Goal: Information Seeking & Learning: Understand process/instructions

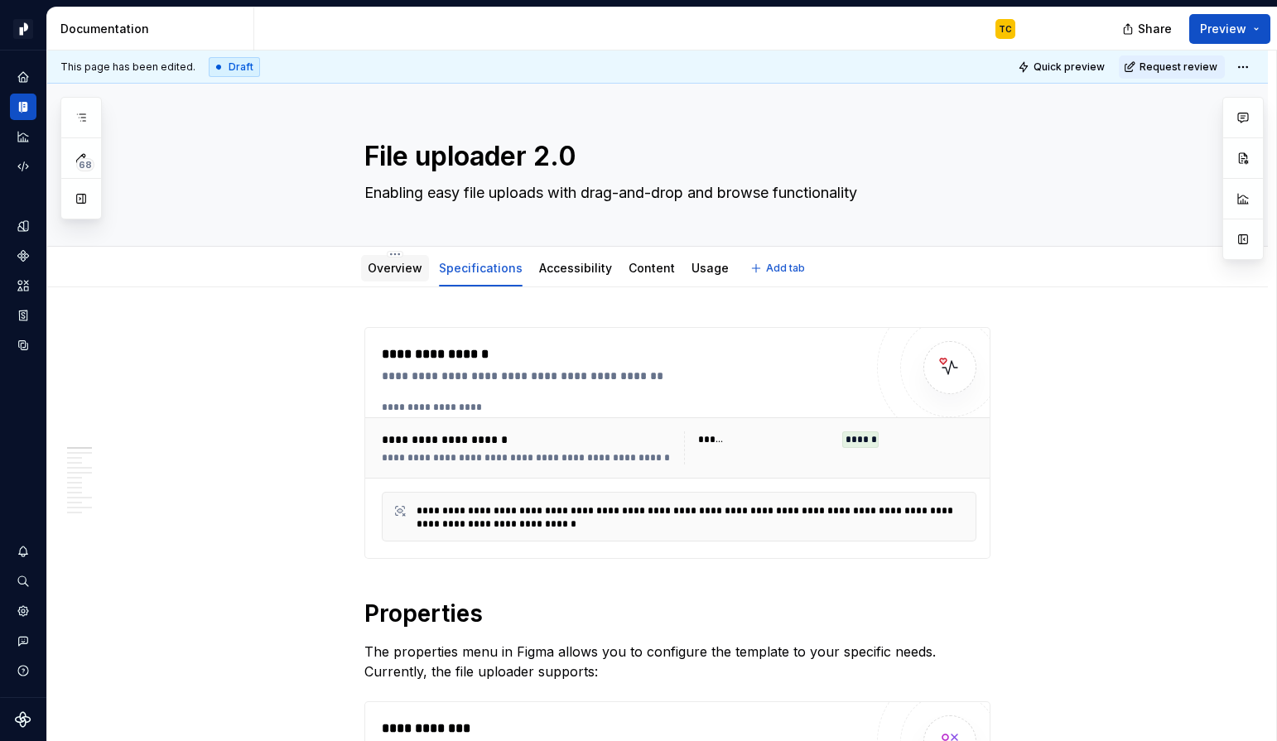
click at [407, 275] on link "Overview" at bounding box center [395, 268] width 55 height 14
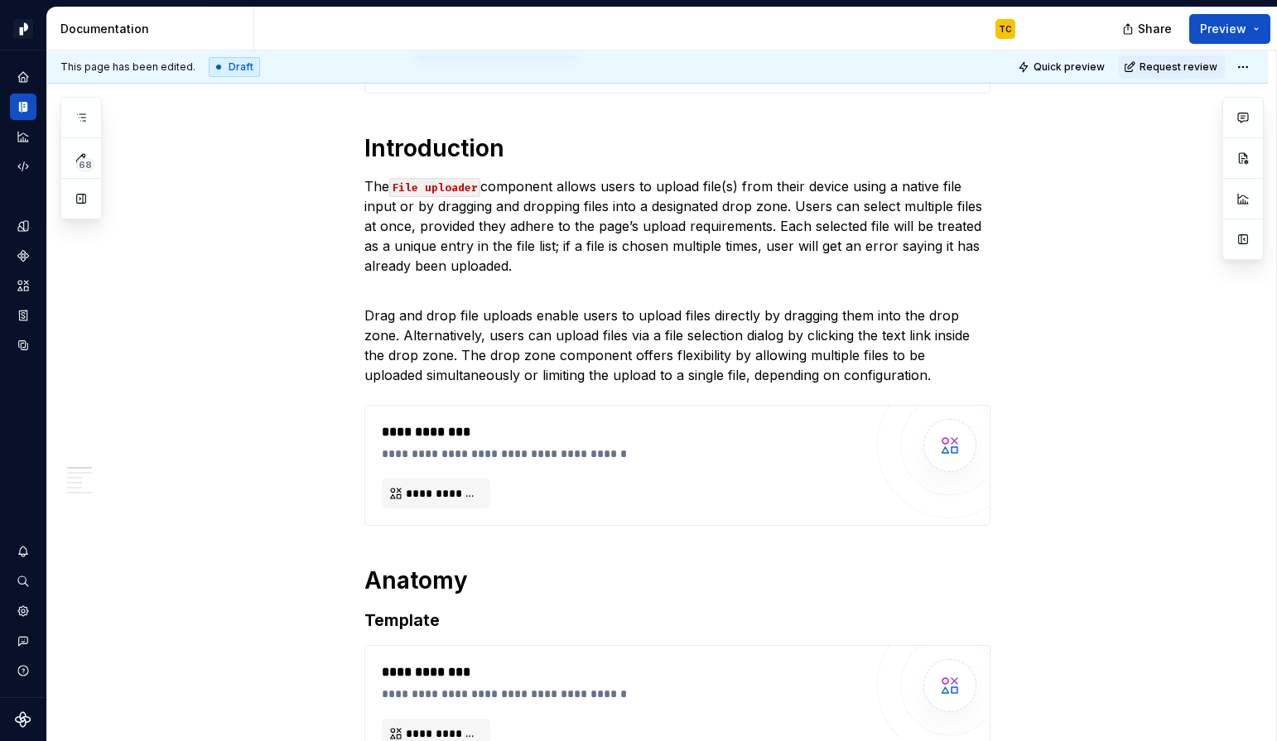
scroll to position [601, 0]
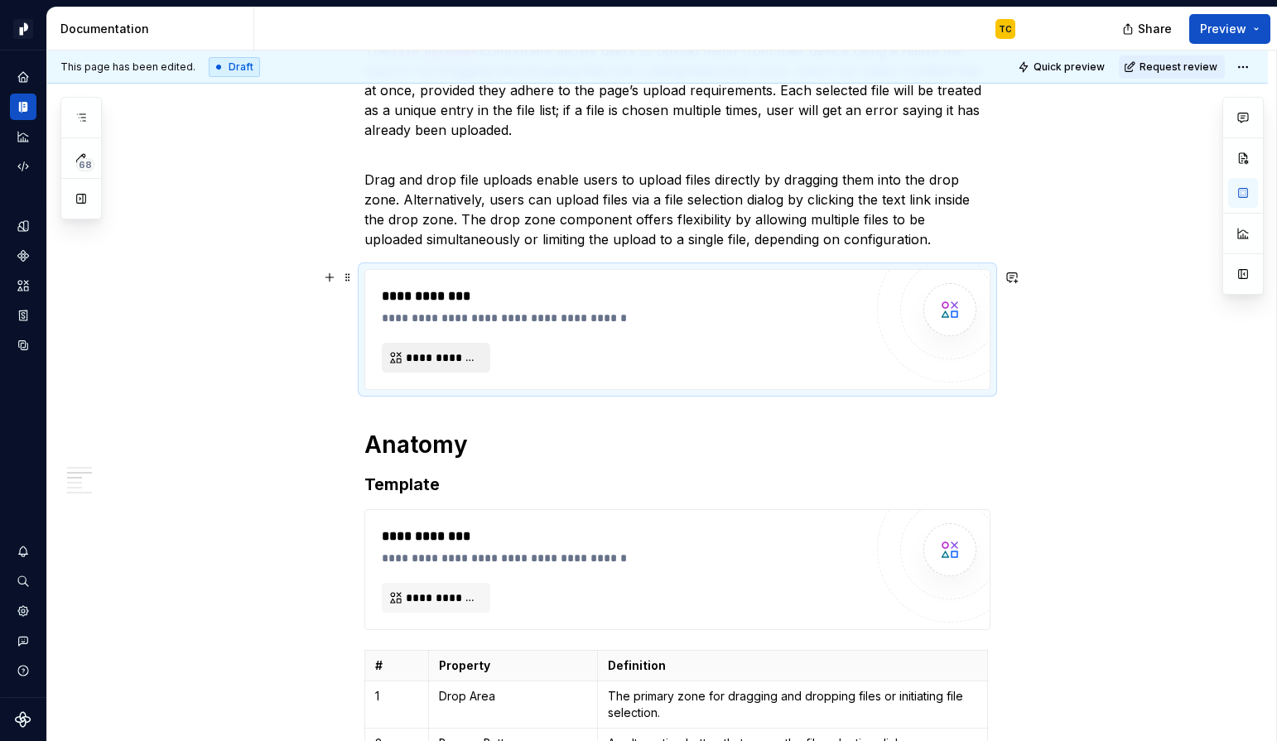
click at [477, 356] on span "**********" at bounding box center [443, 357] width 74 height 17
type textarea "*"
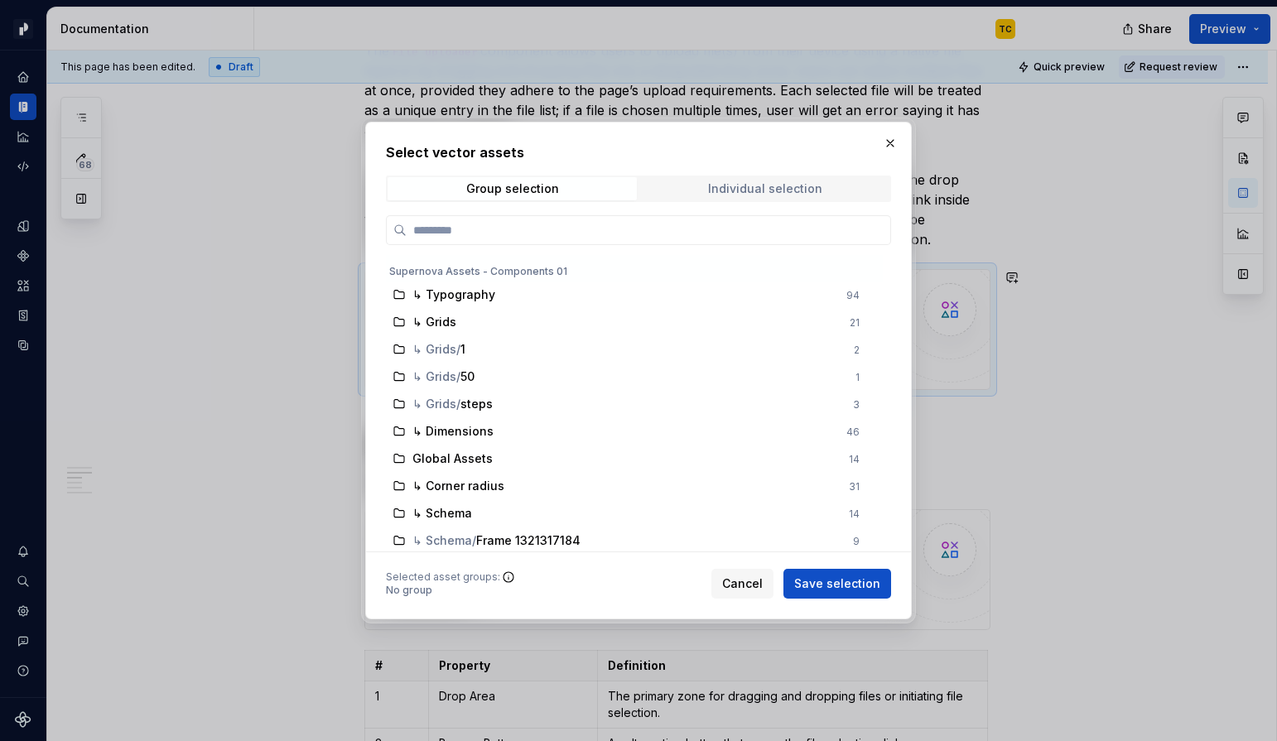
click at [690, 186] on span "Individual selection" at bounding box center [764, 188] width 249 height 23
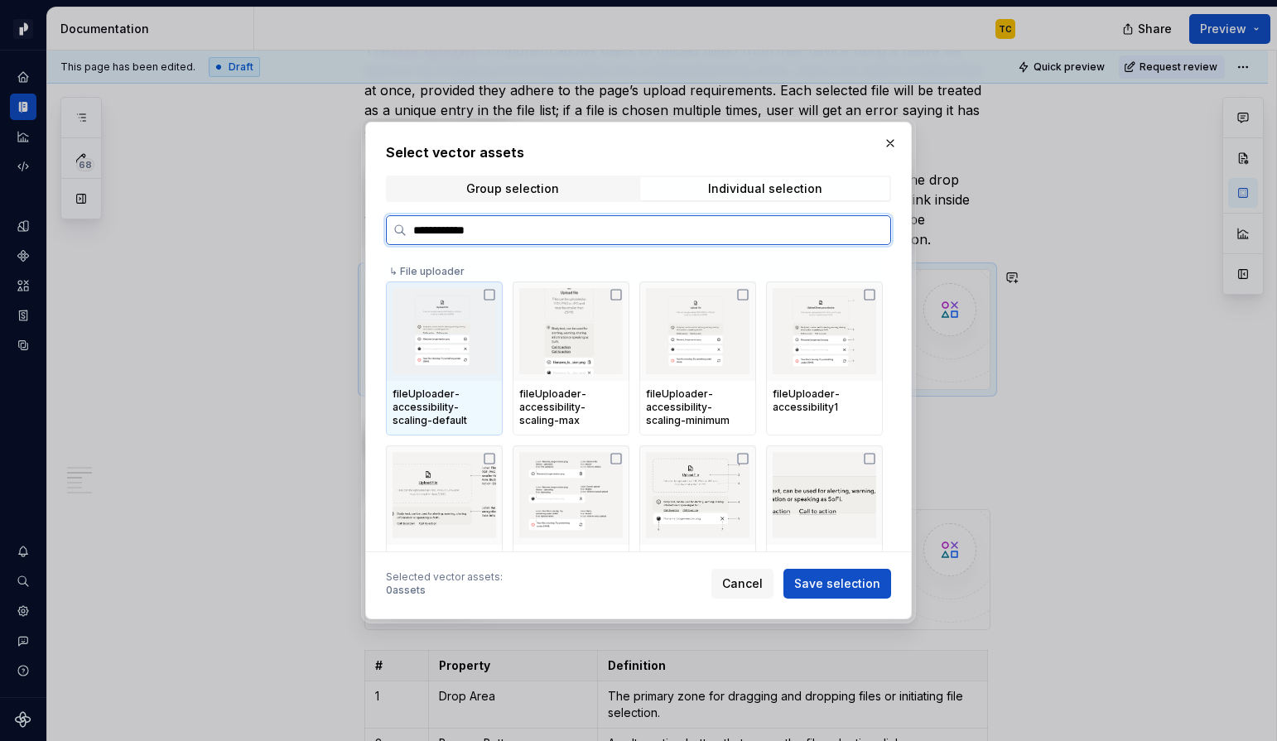
type input "**********"
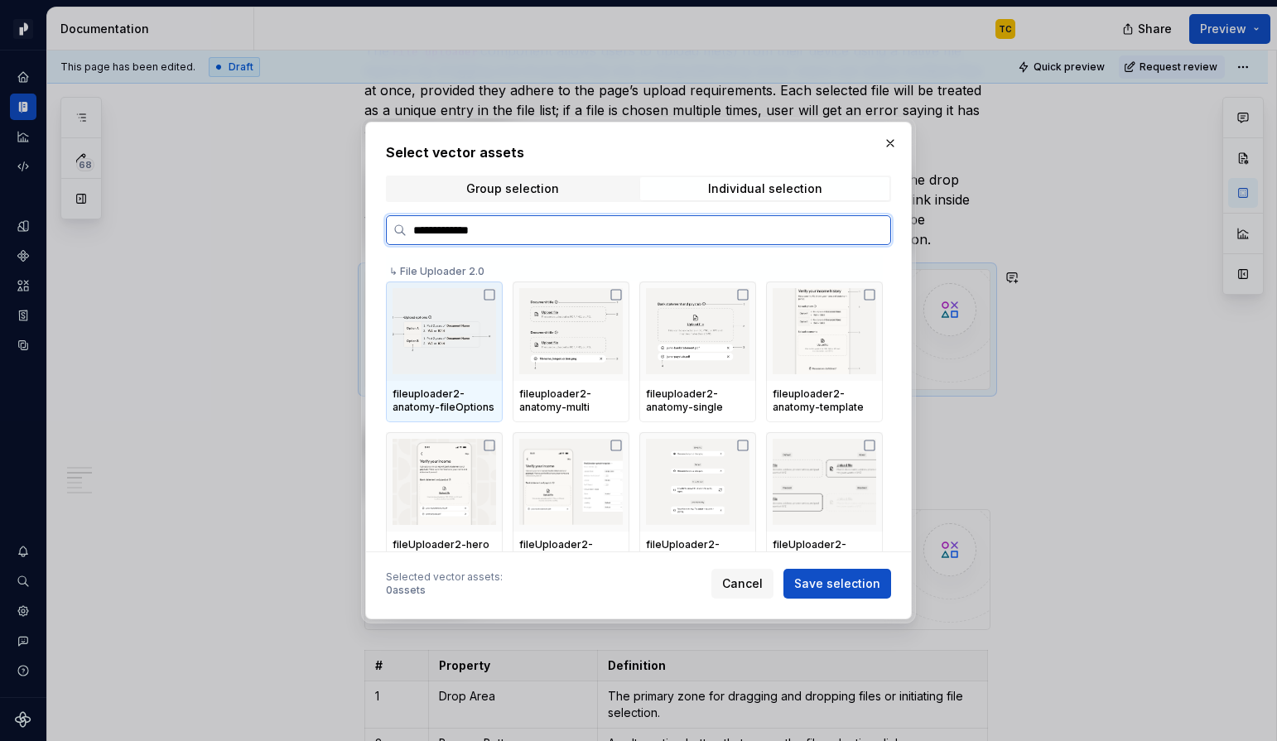
click at [522, 236] on input "**********" at bounding box center [649, 230] width 484 height 17
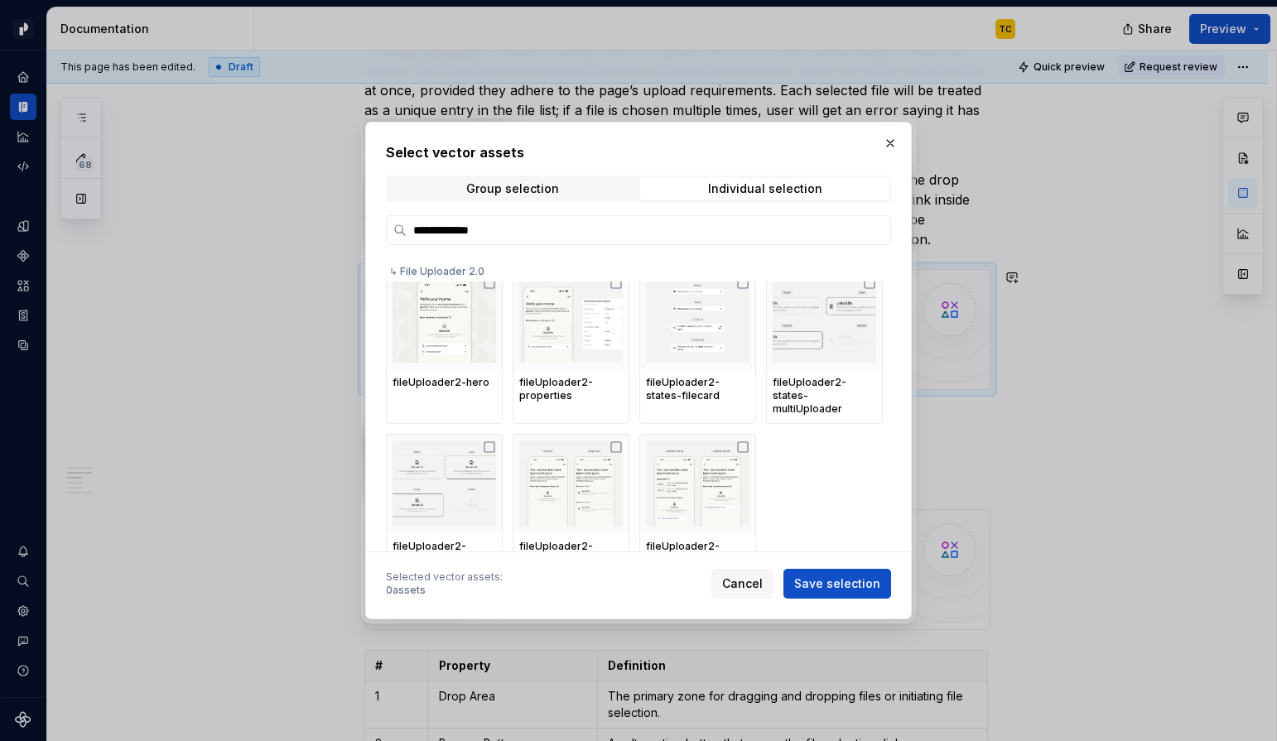
scroll to position [166, 0]
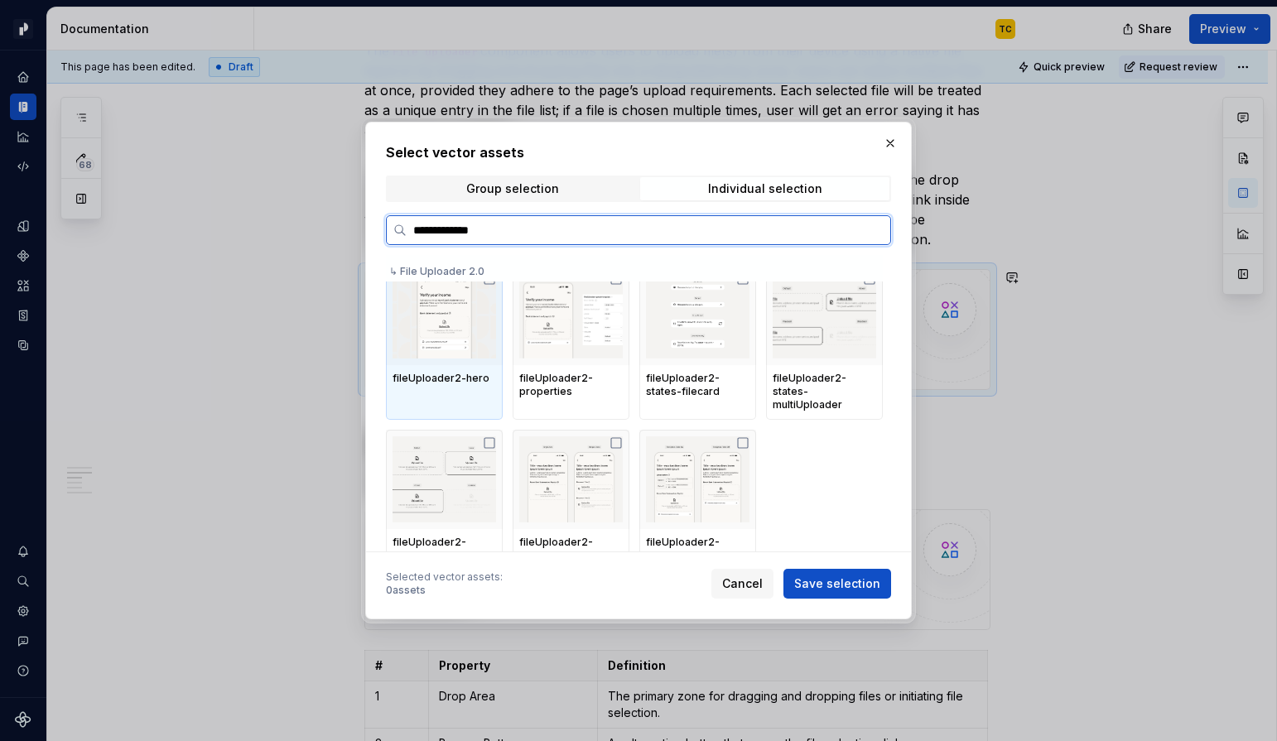
click at [481, 356] on img at bounding box center [443, 315] width 103 height 86
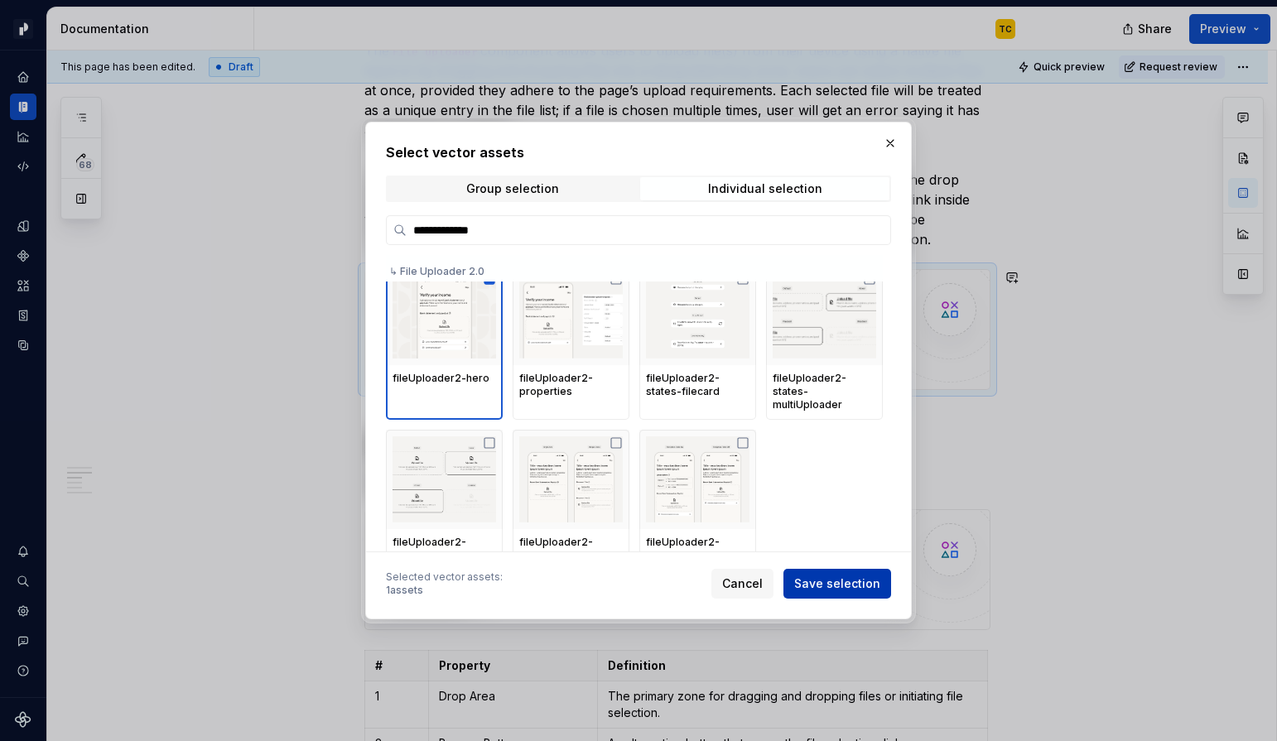
click at [828, 580] on span "Save selection" at bounding box center [837, 583] width 86 height 17
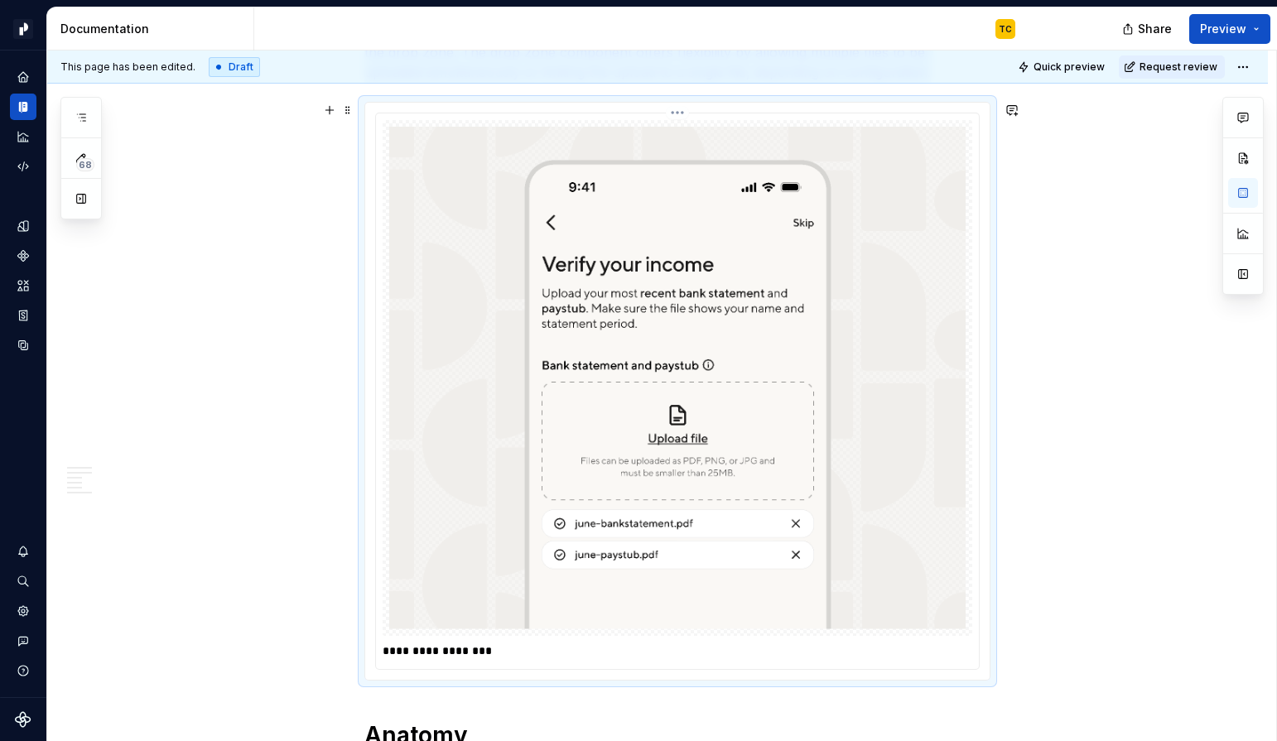
scroll to position [782, 0]
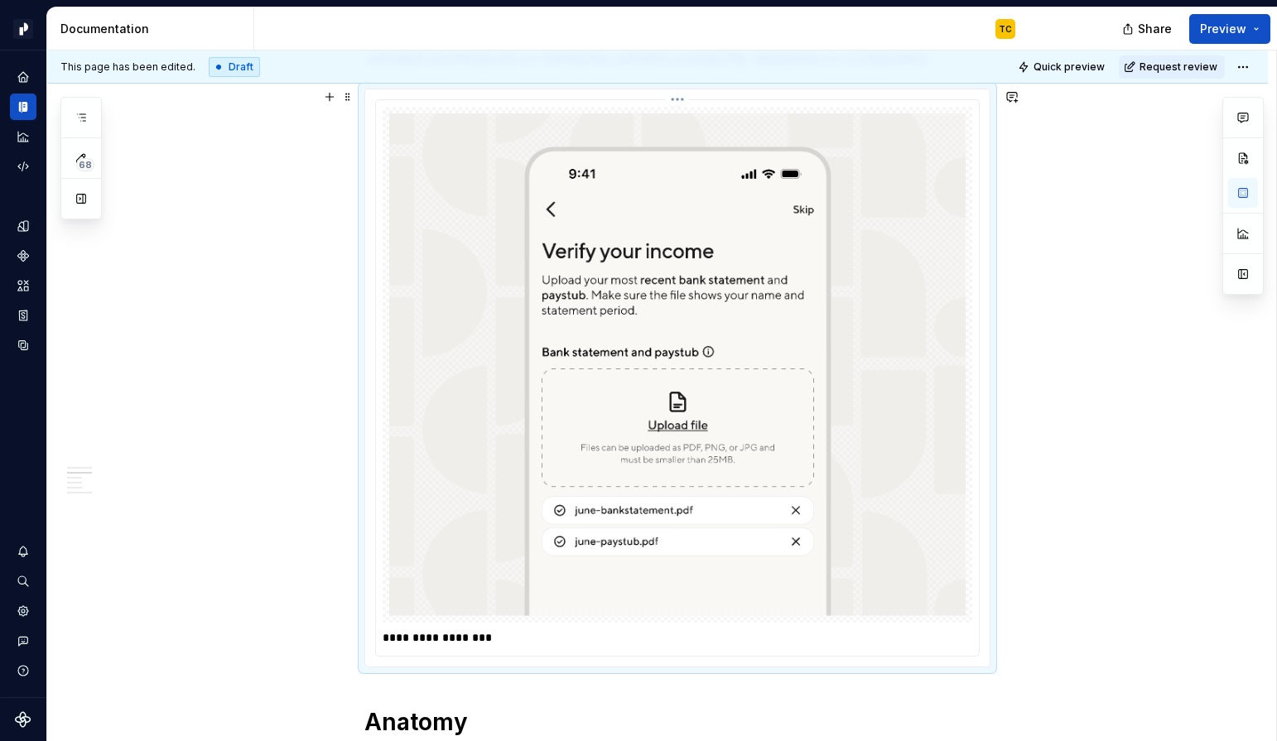
click at [630, 638] on p "**********" at bounding box center [678, 637] width 590 height 17
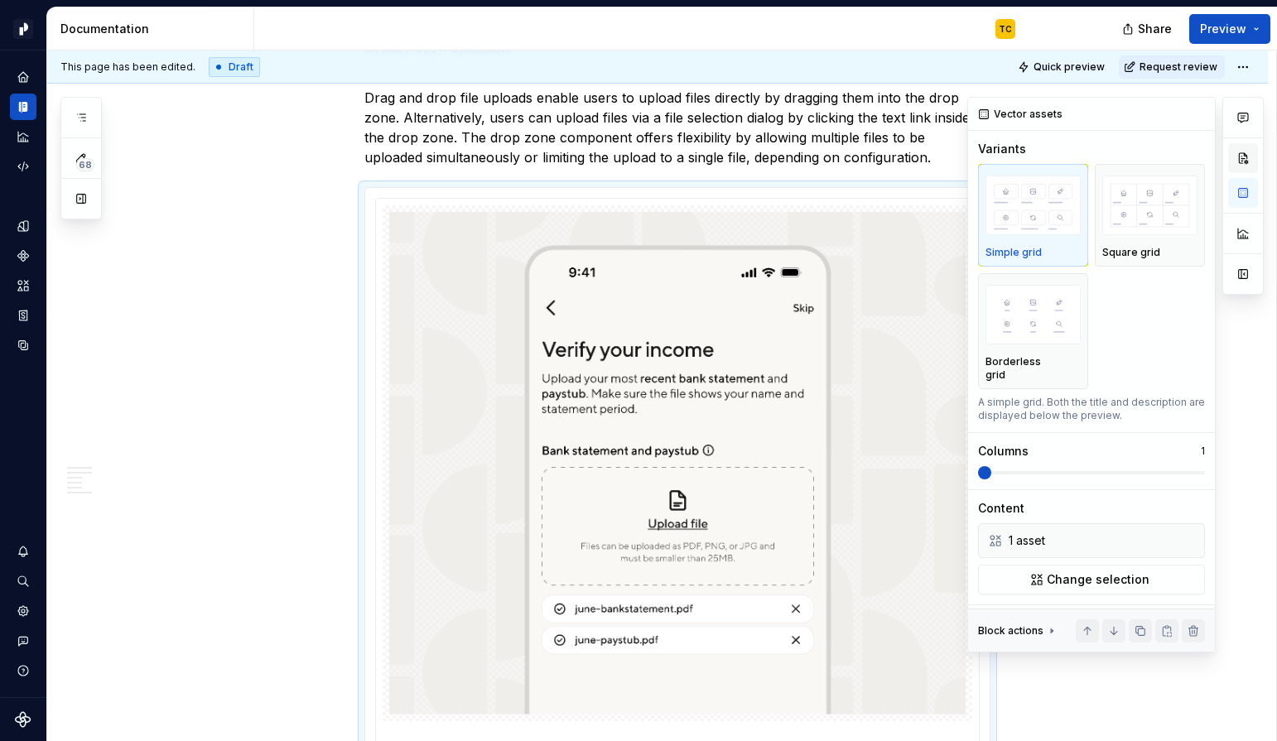
click at [1239, 170] on button "button" at bounding box center [1243, 158] width 30 height 30
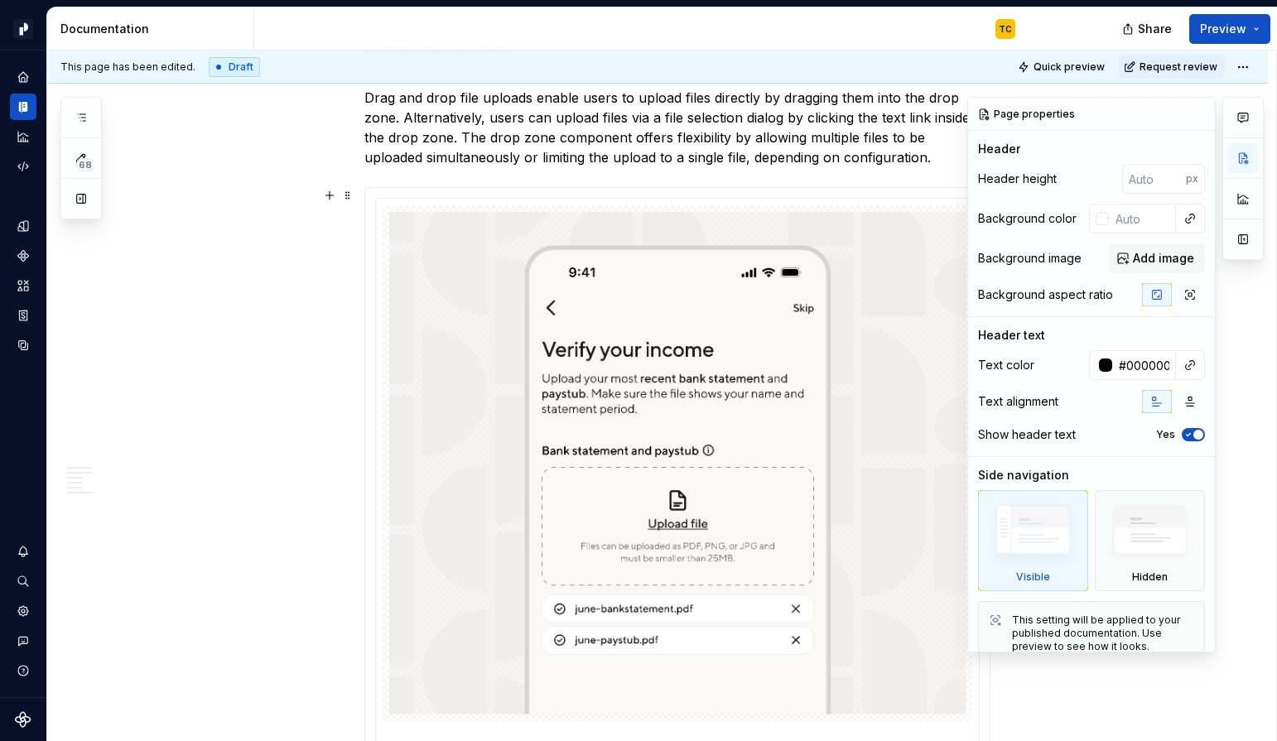
scroll to position [22, 0]
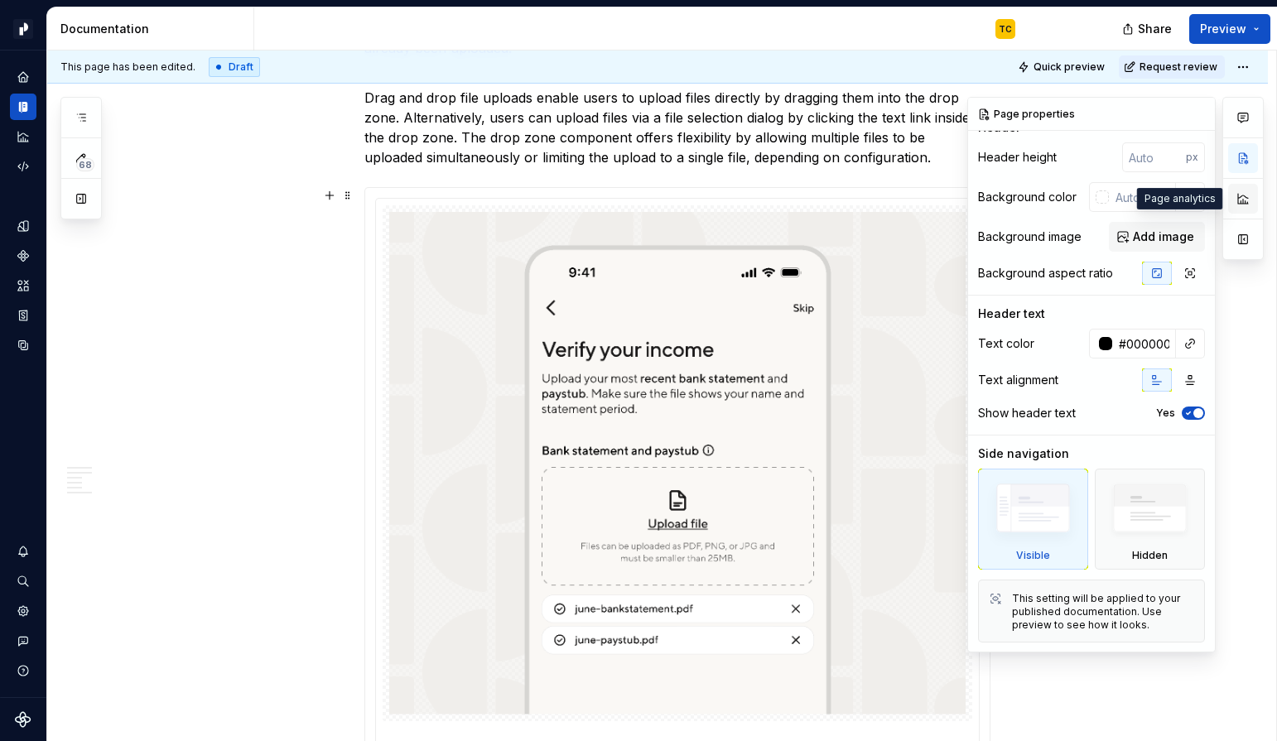
click at [1237, 197] on button "button" at bounding box center [1243, 199] width 30 height 30
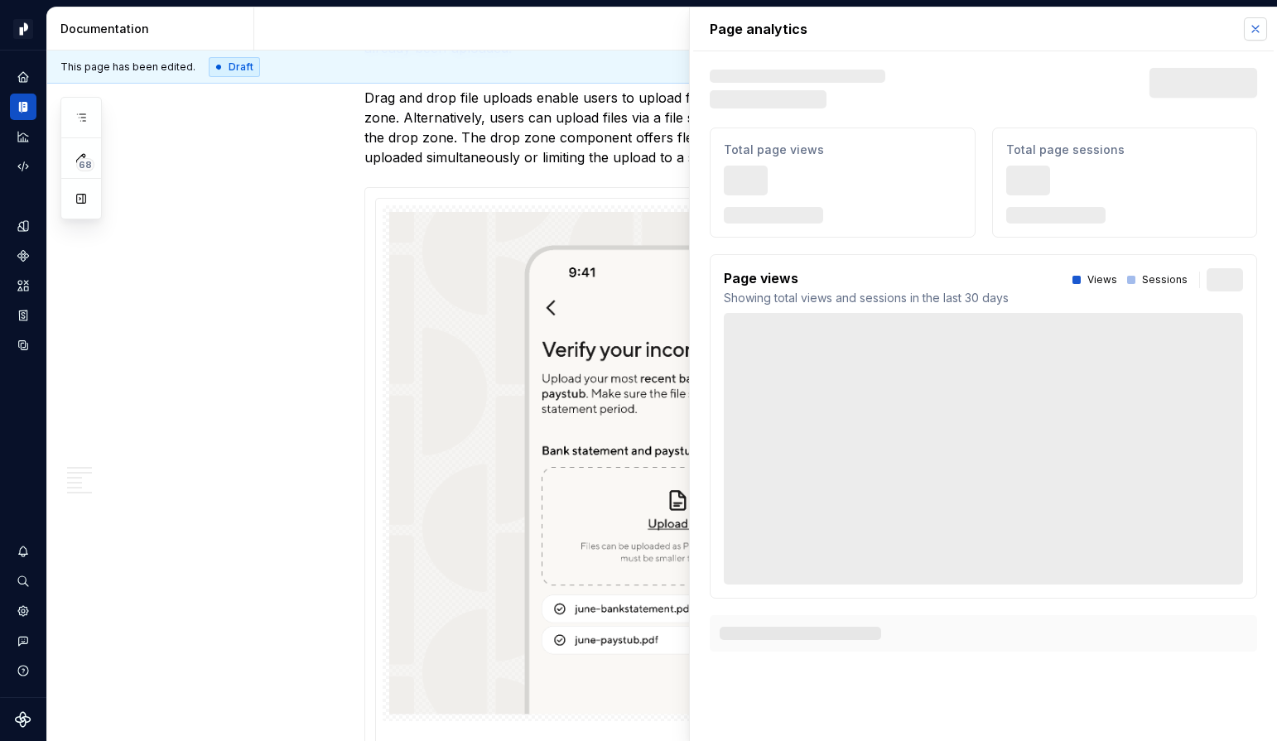
click at [1256, 33] on button "button" at bounding box center [1255, 28] width 23 height 23
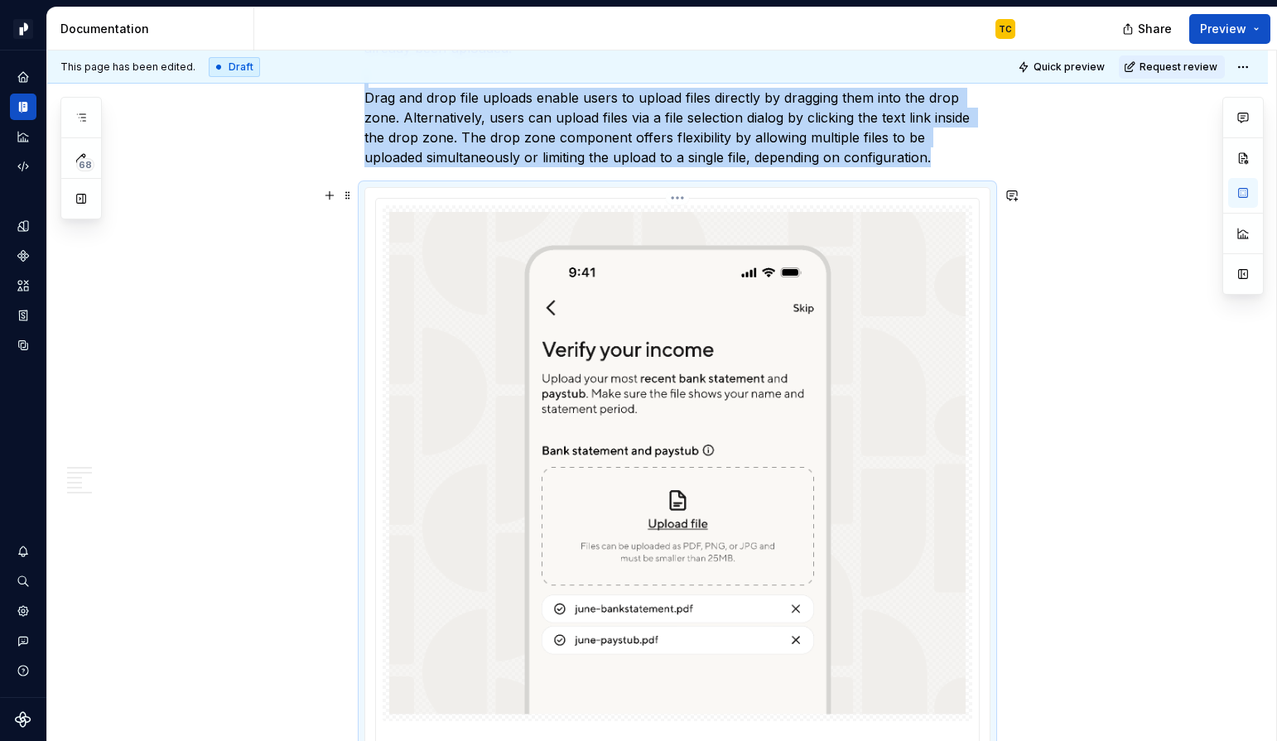
click at [847, 220] on img at bounding box center [677, 463] width 576 height 503
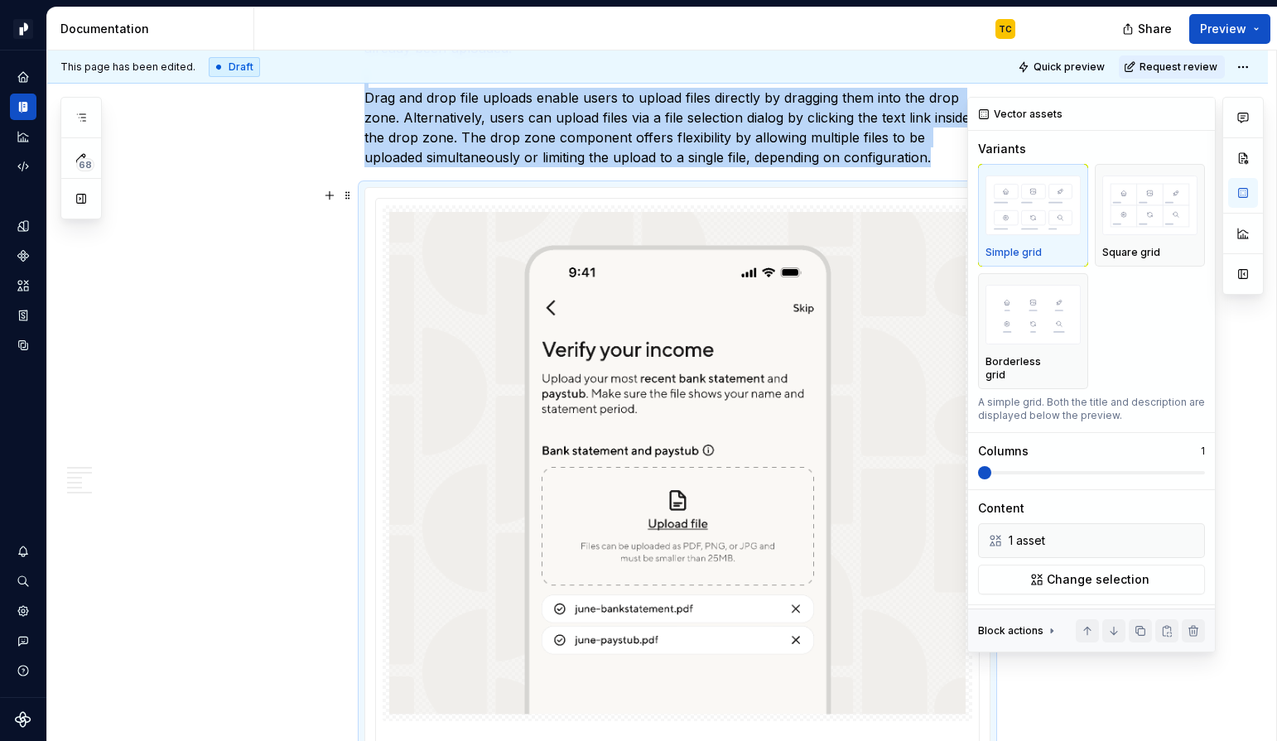
type textarea "*"
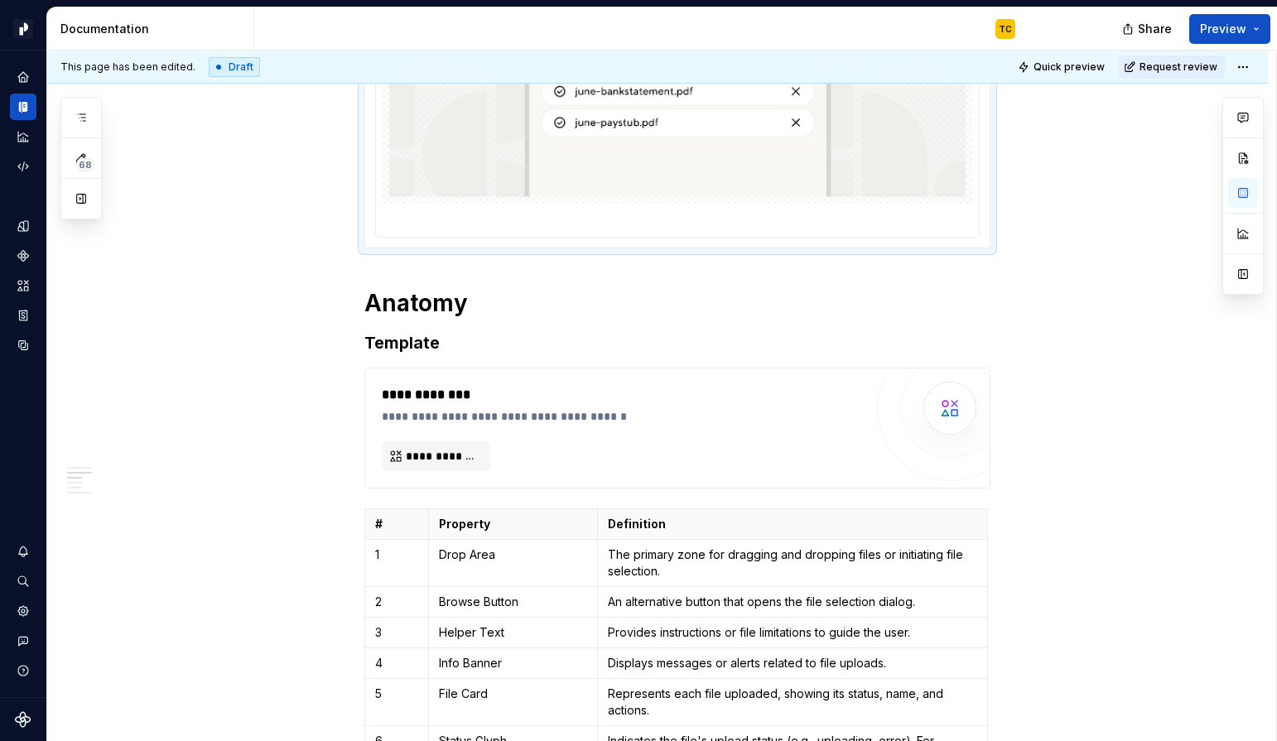
scroll to position [1361, 0]
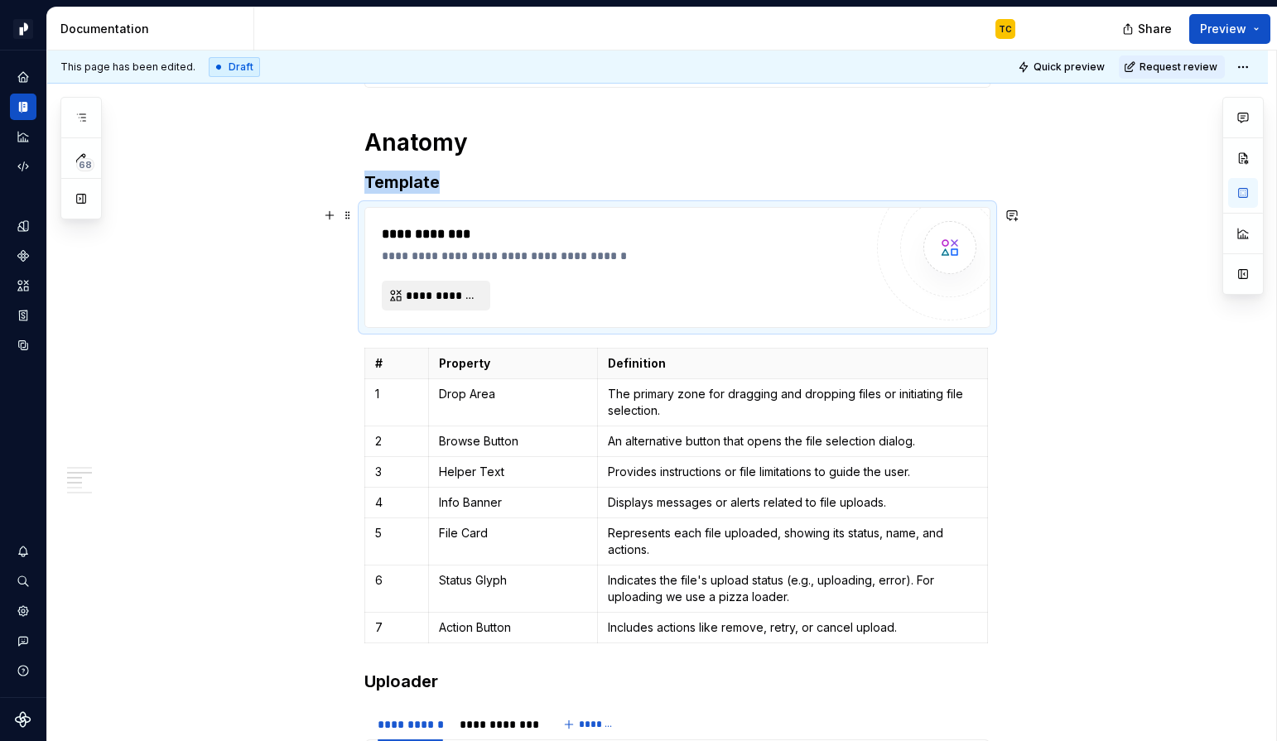
click at [478, 285] on button "**********" at bounding box center [436, 296] width 108 height 30
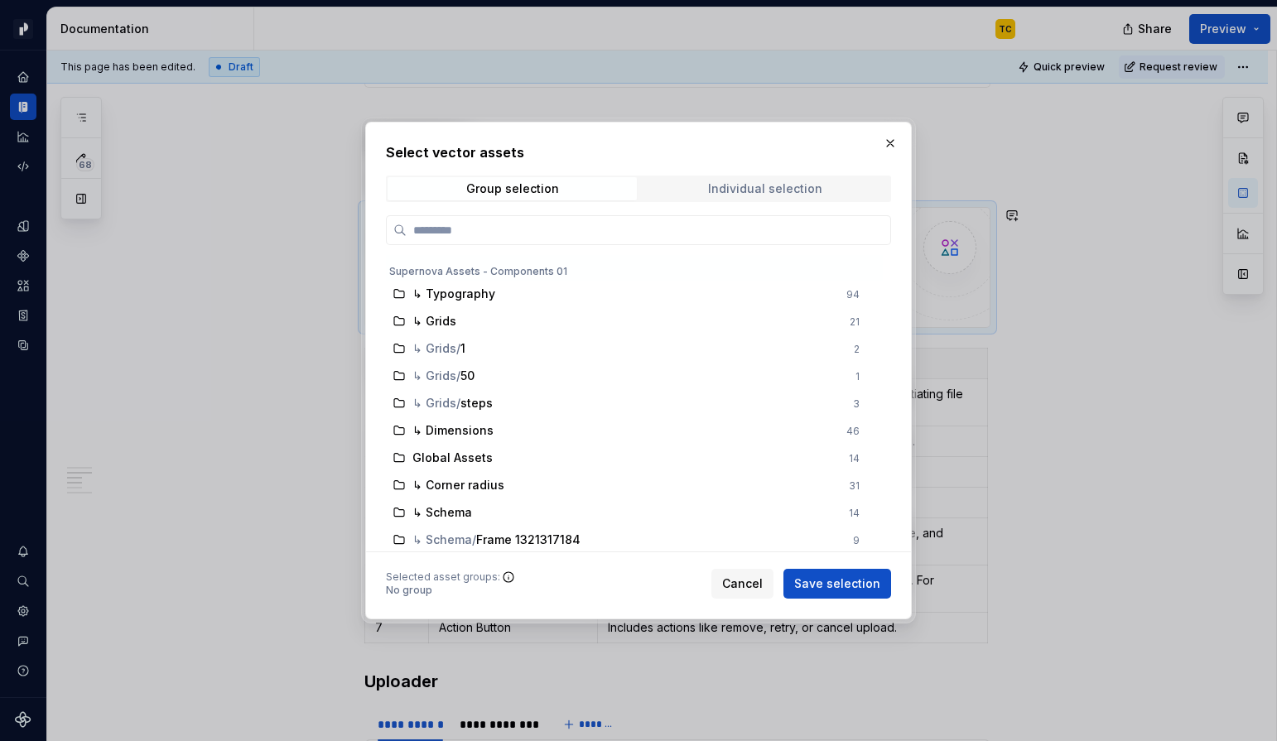
click at [710, 190] on span "Individual selection" at bounding box center [764, 188] width 249 height 23
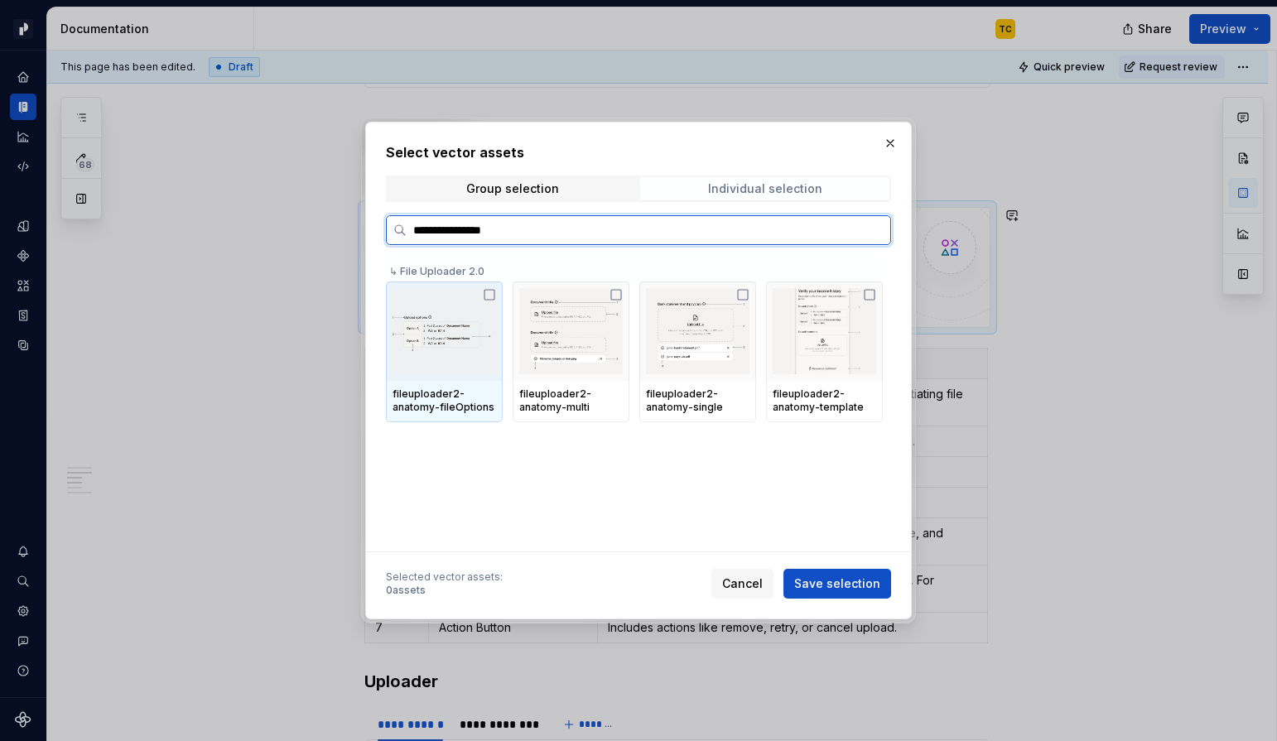
type input "**********"
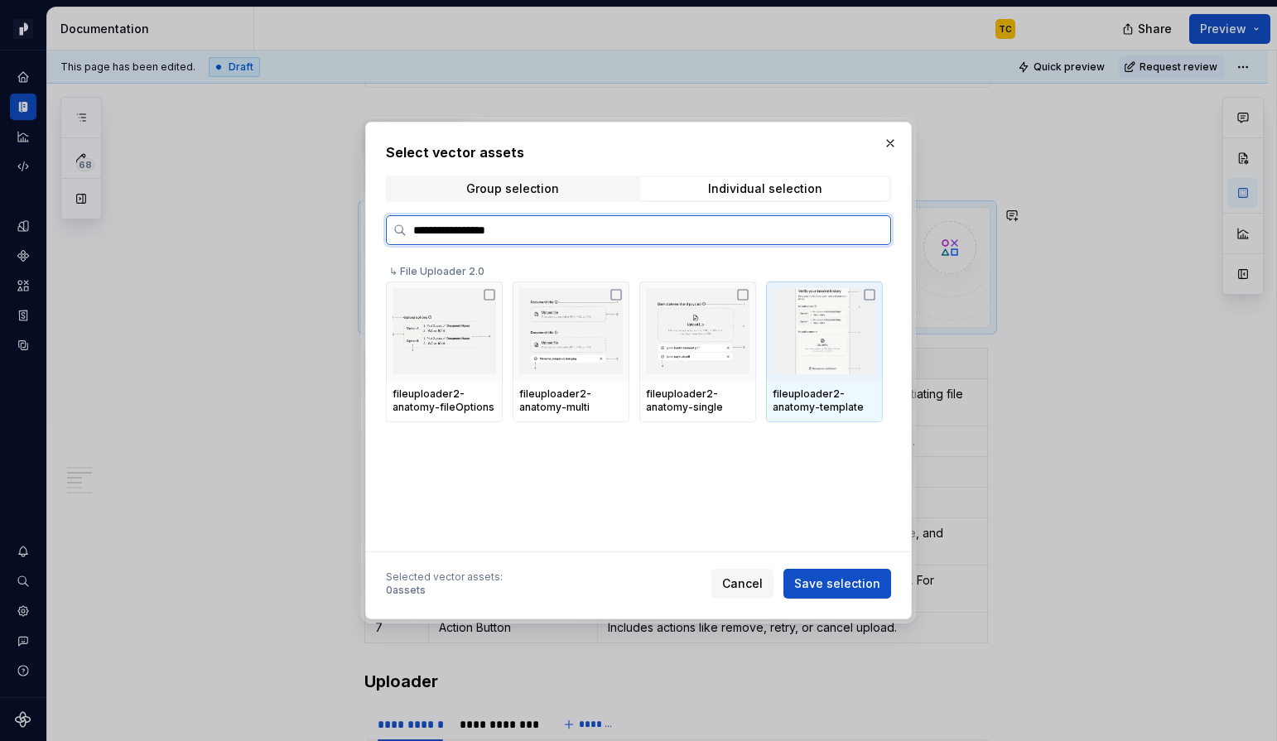
click at [883, 300] on div at bounding box center [824, 331] width 117 height 99
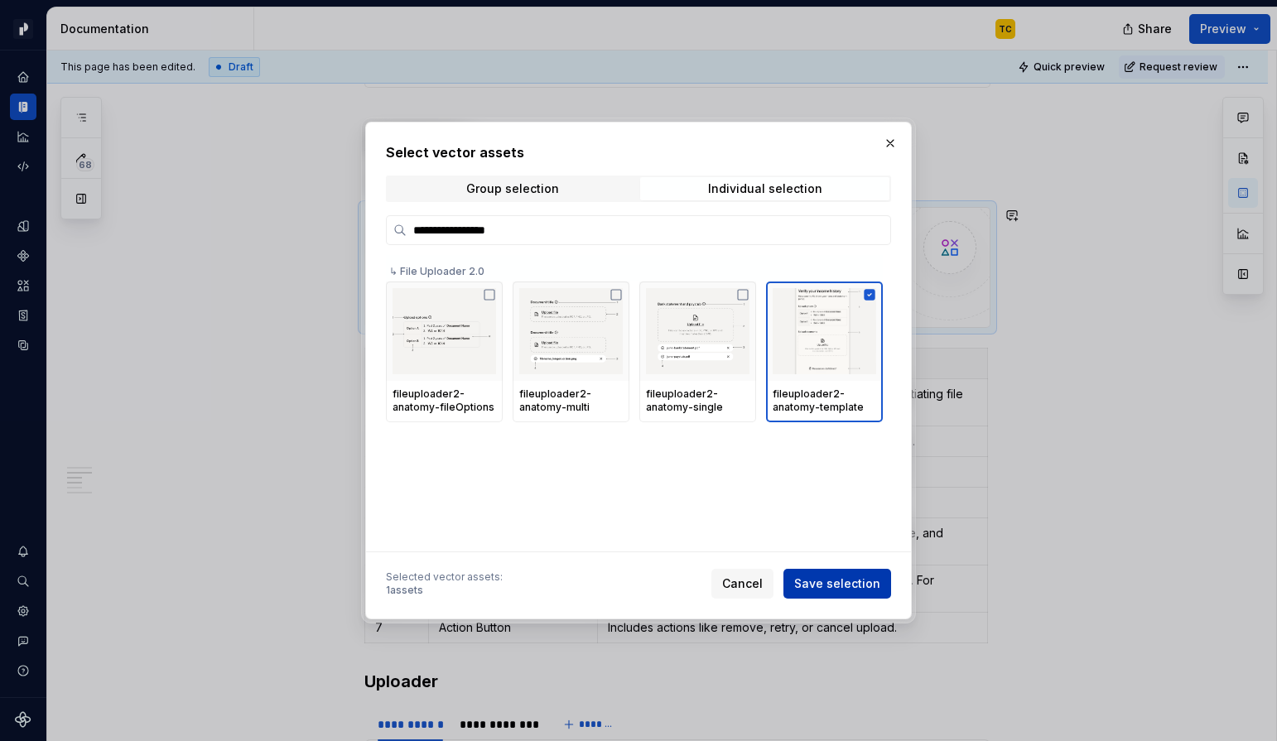
click at [854, 589] on span "Save selection" at bounding box center [837, 583] width 86 height 17
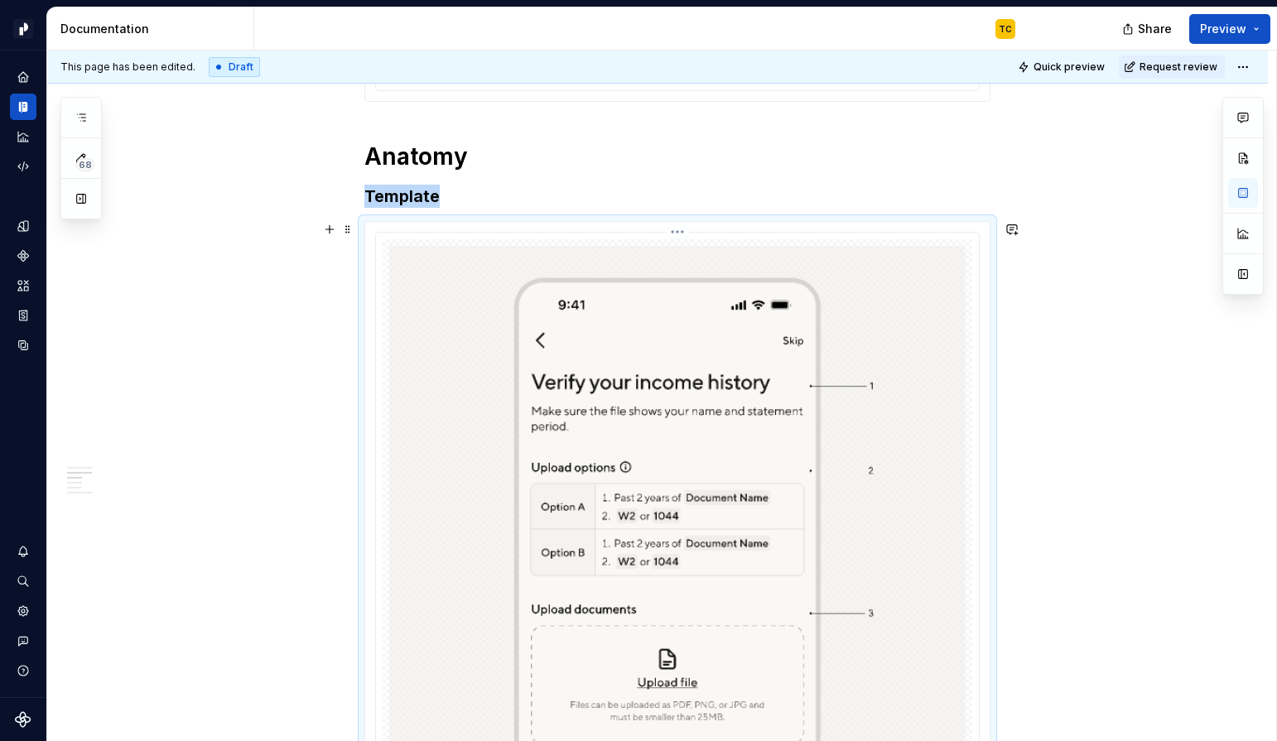
type textarea "*"
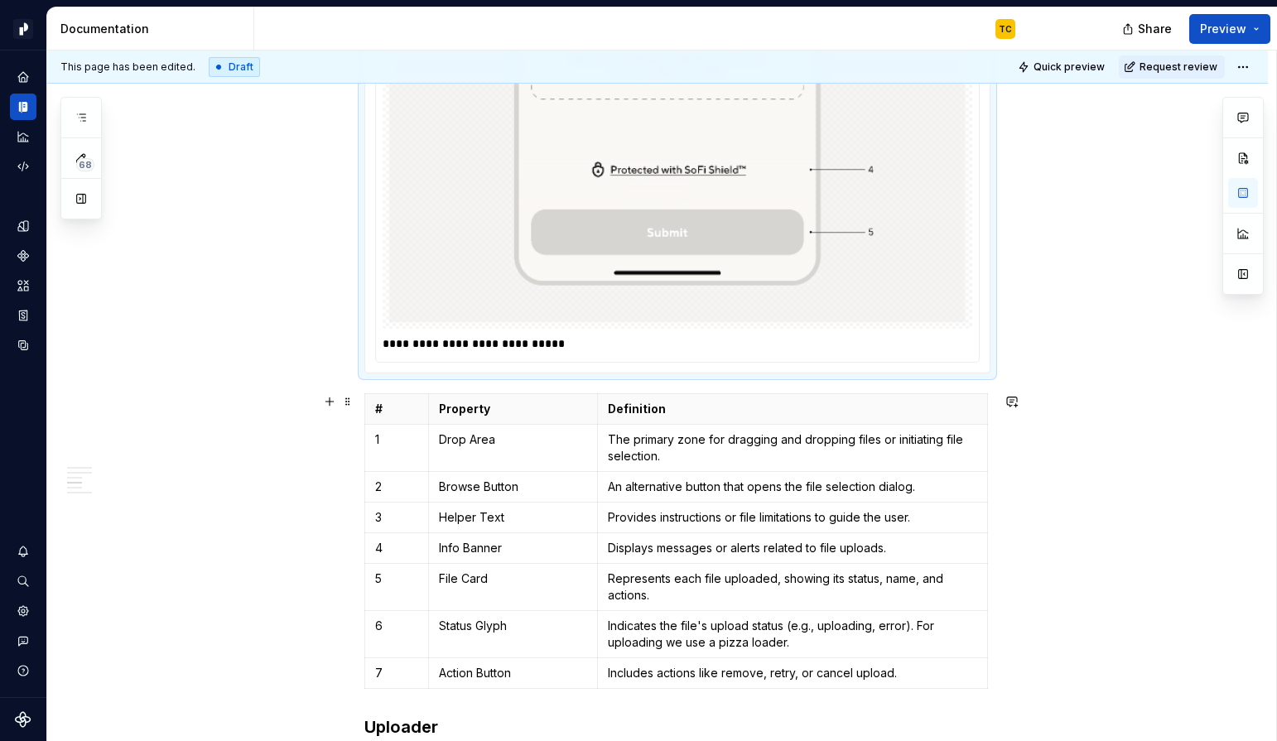
scroll to position [2002, 0]
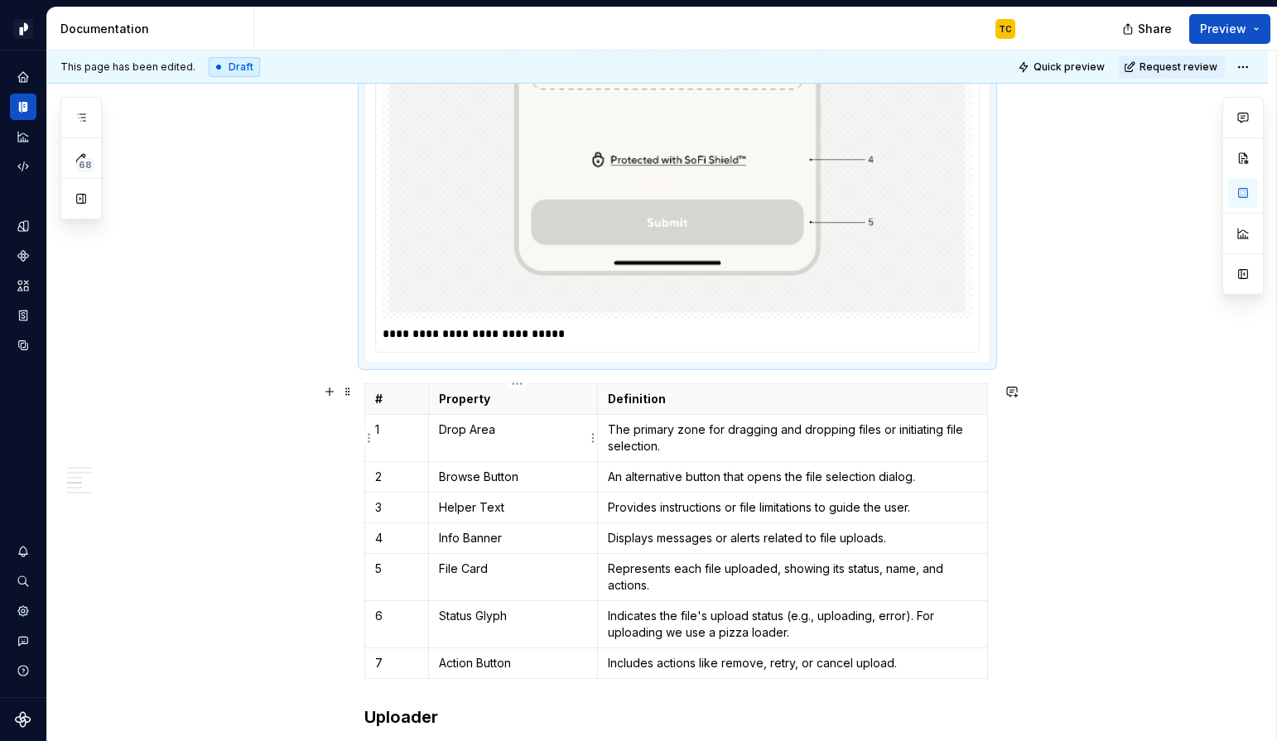
click at [481, 431] on p "Drop Area" at bounding box center [513, 429] width 148 height 17
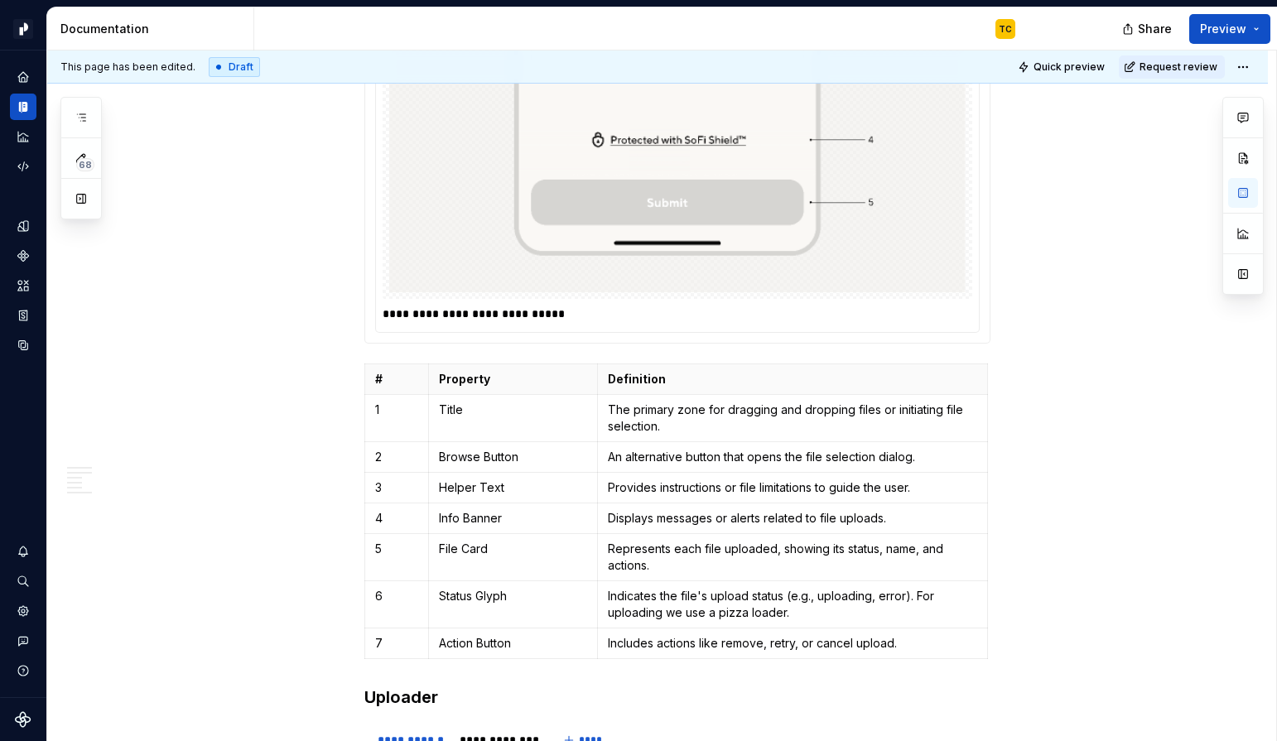
scroll to position [2169, 0]
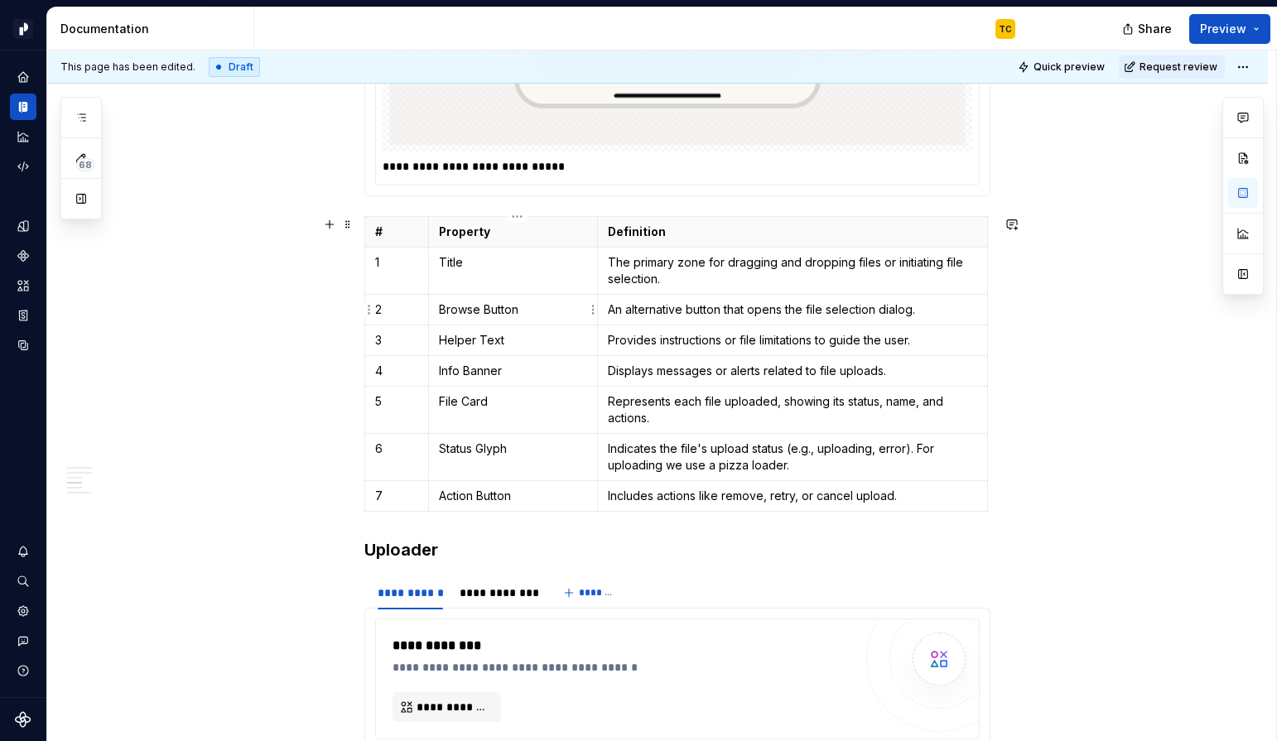
click at [502, 305] on p "Browse Button" at bounding box center [513, 309] width 148 height 17
click at [477, 346] on p "Helper Text" at bounding box center [513, 340] width 148 height 17
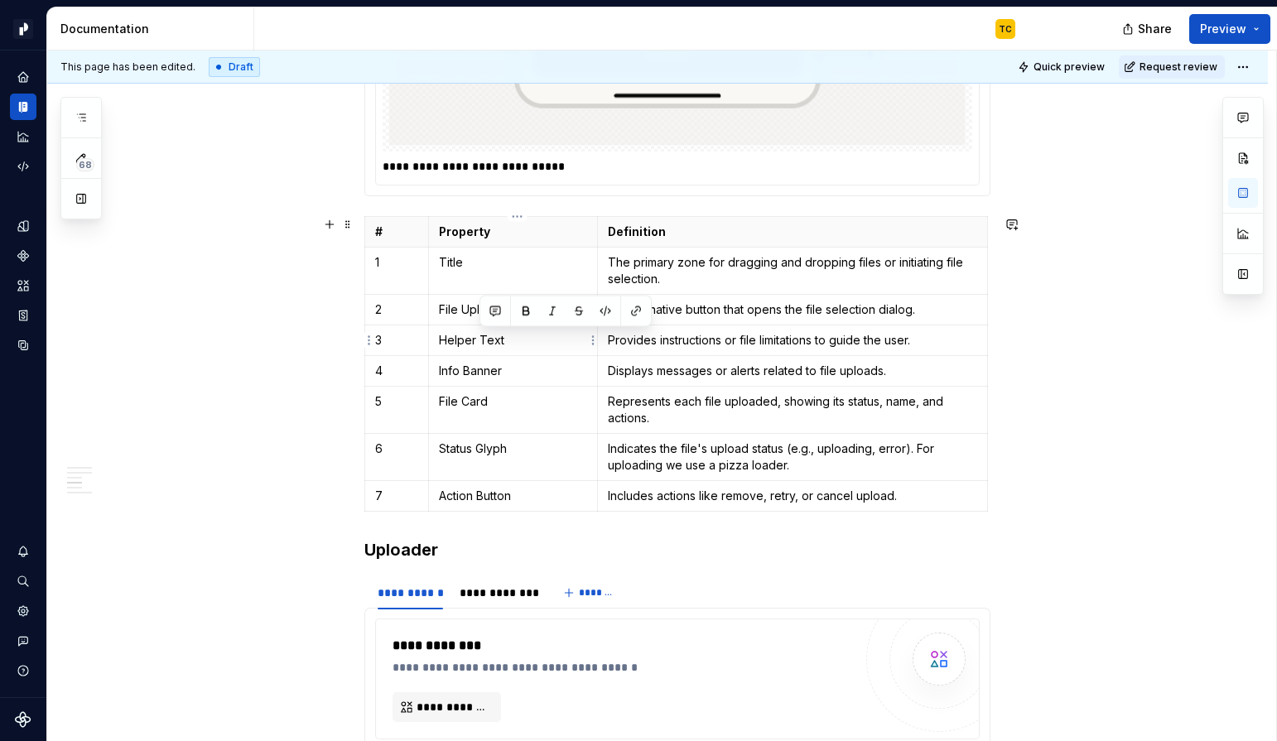
click at [477, 346] on p "Helper Text" at bounding box center [513, 340] width 148 height 17
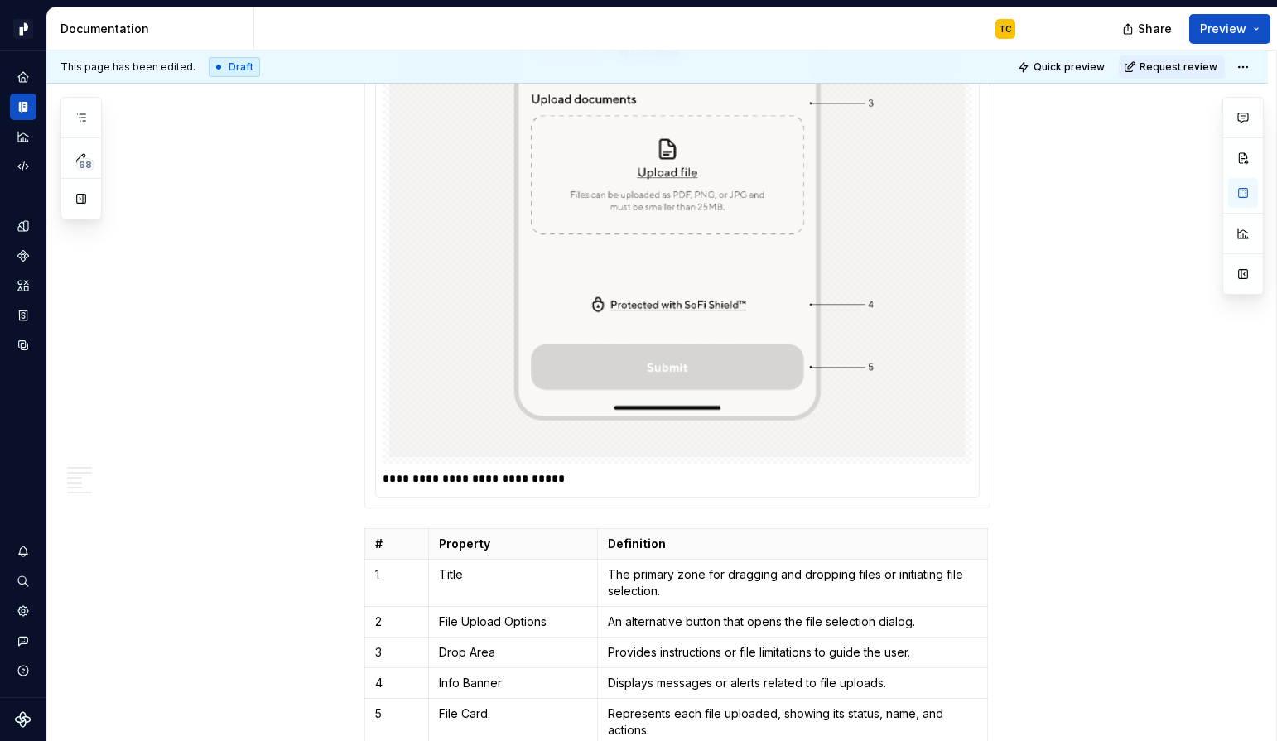
scroll to position [1970, 0]
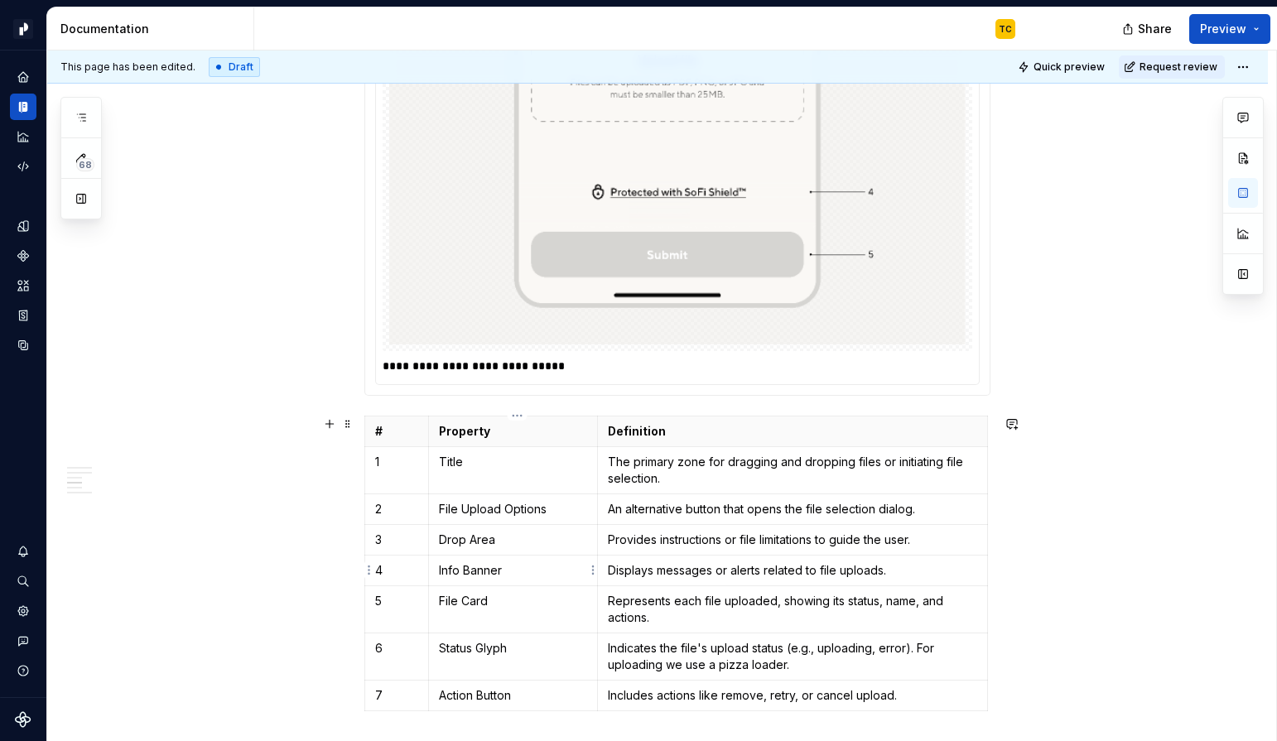
click at [471, 566] on p "Info Banner" at bounding box center [513, 570] width 148 height 17
click at [465, 602] on p "File Card" at bounding box center [513, 601] width 148 height 17
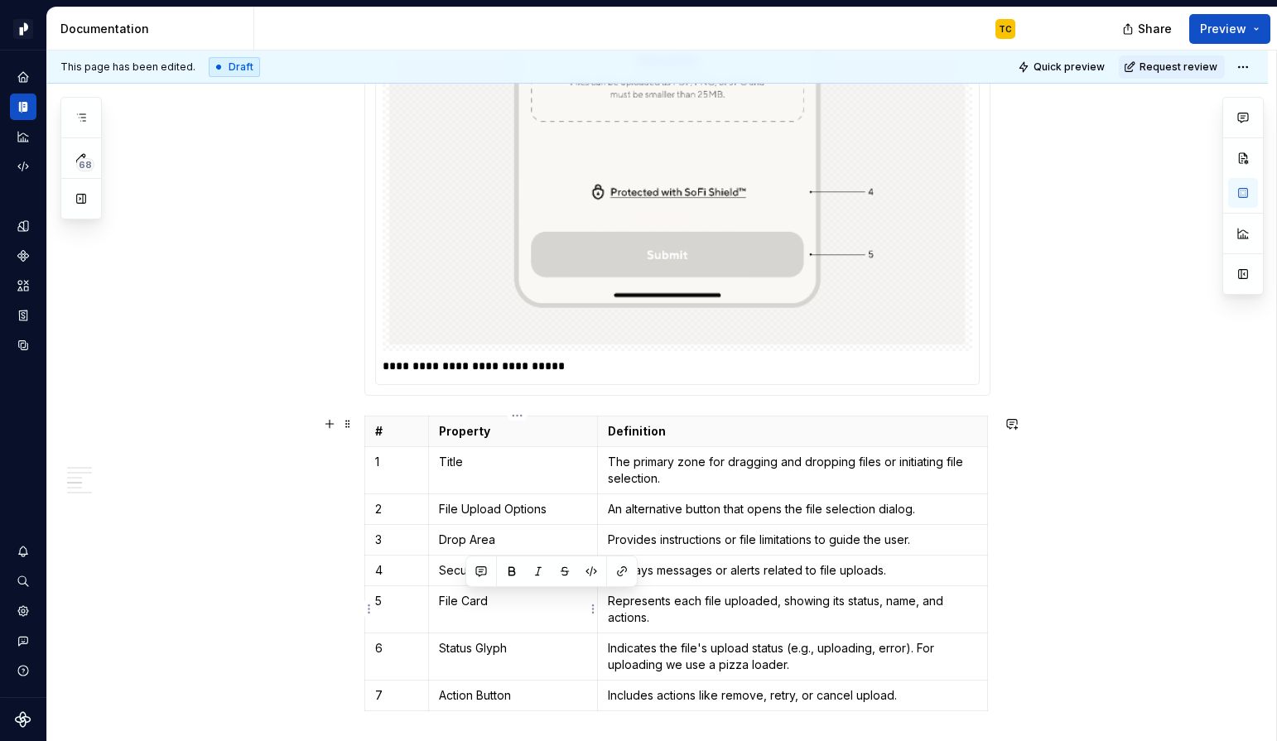
click at [465, 602] on p "File Card" at bounding box center [513, 601] width 148 height 17
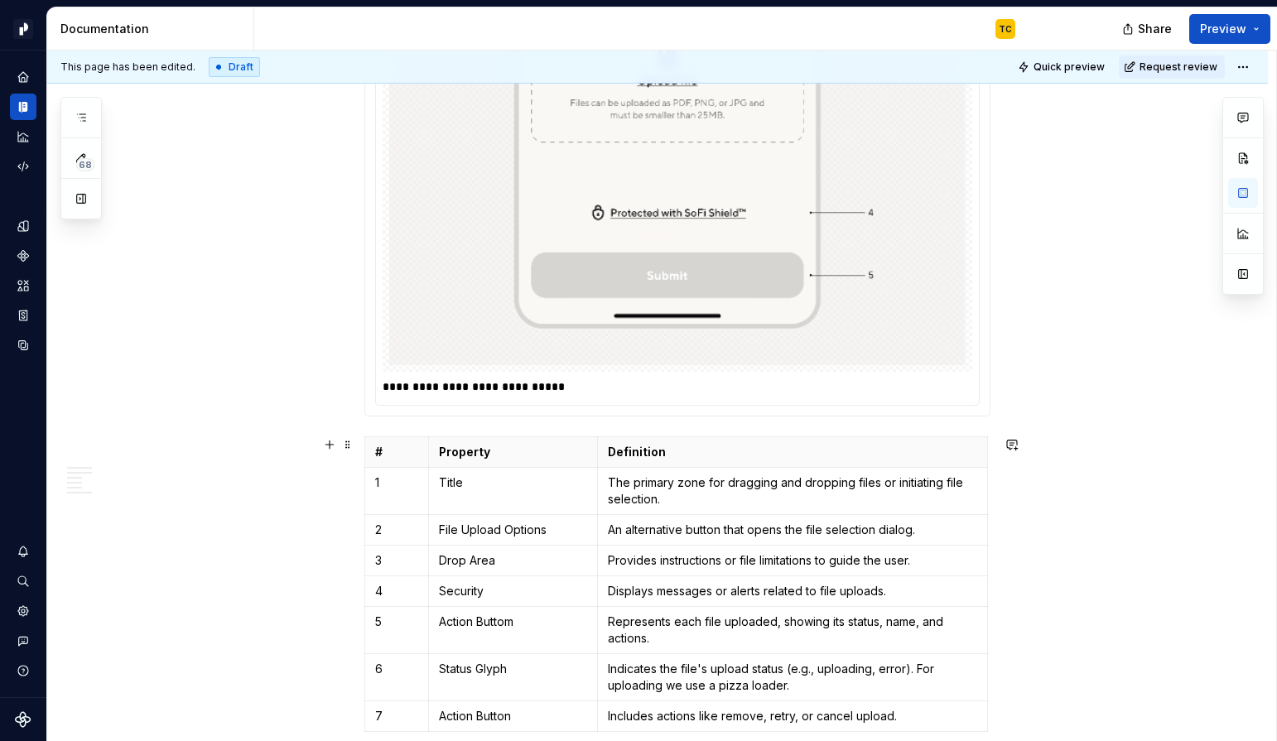
scroll to position [2050, 0]
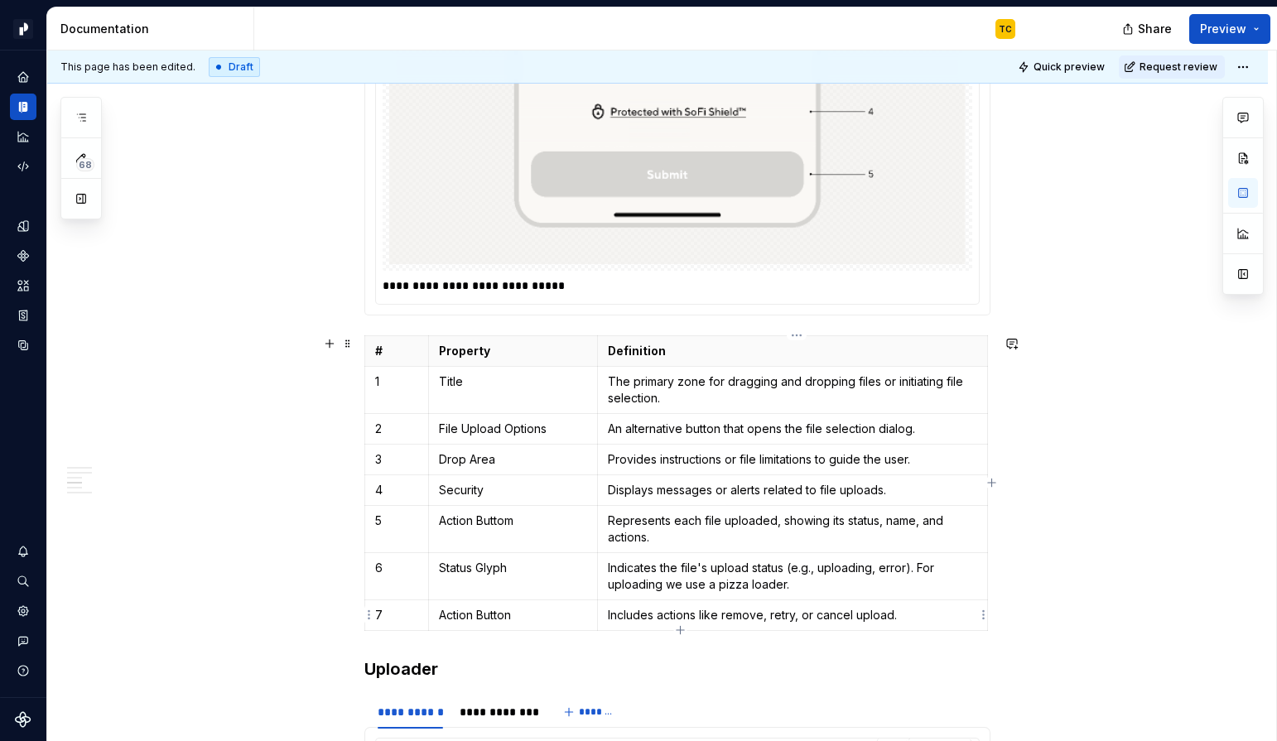
click at [652, 620] on p "Includes actions like remove, retry, or cancel upload." at bounding box center [792, 615] width 369 height 17
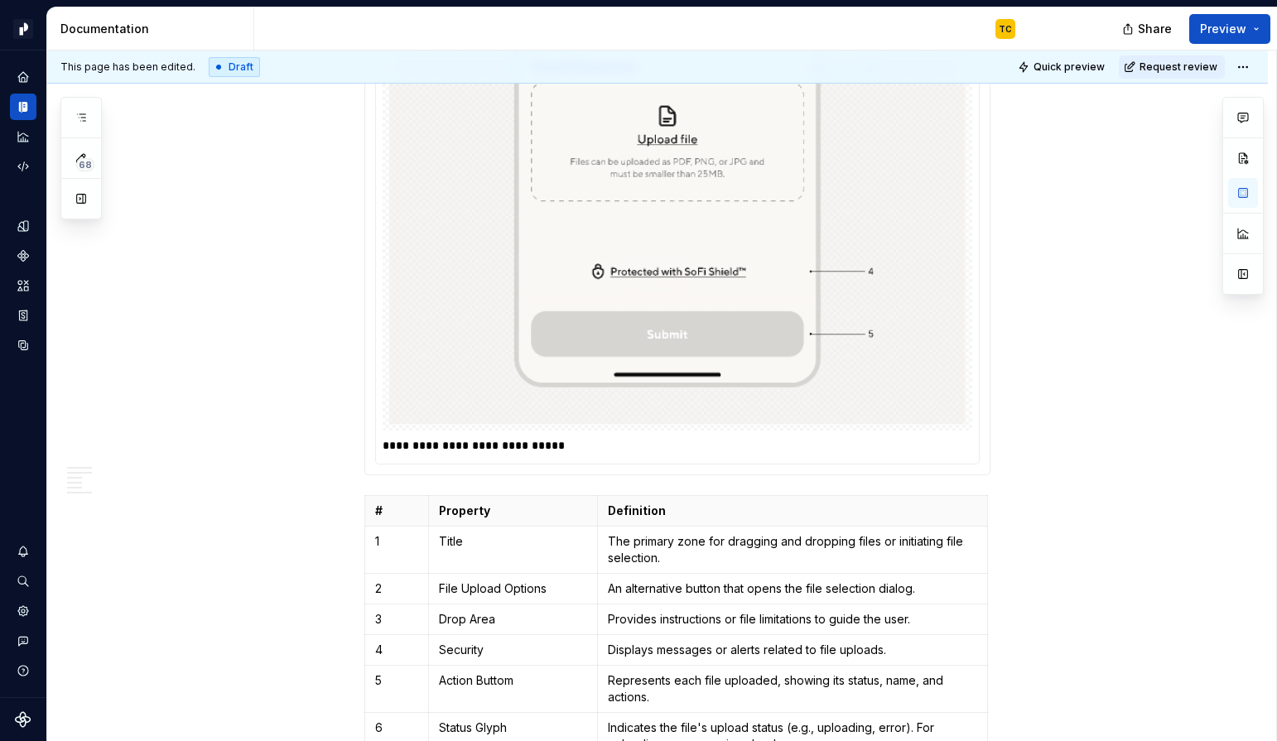
scroll to position [1985, 0]
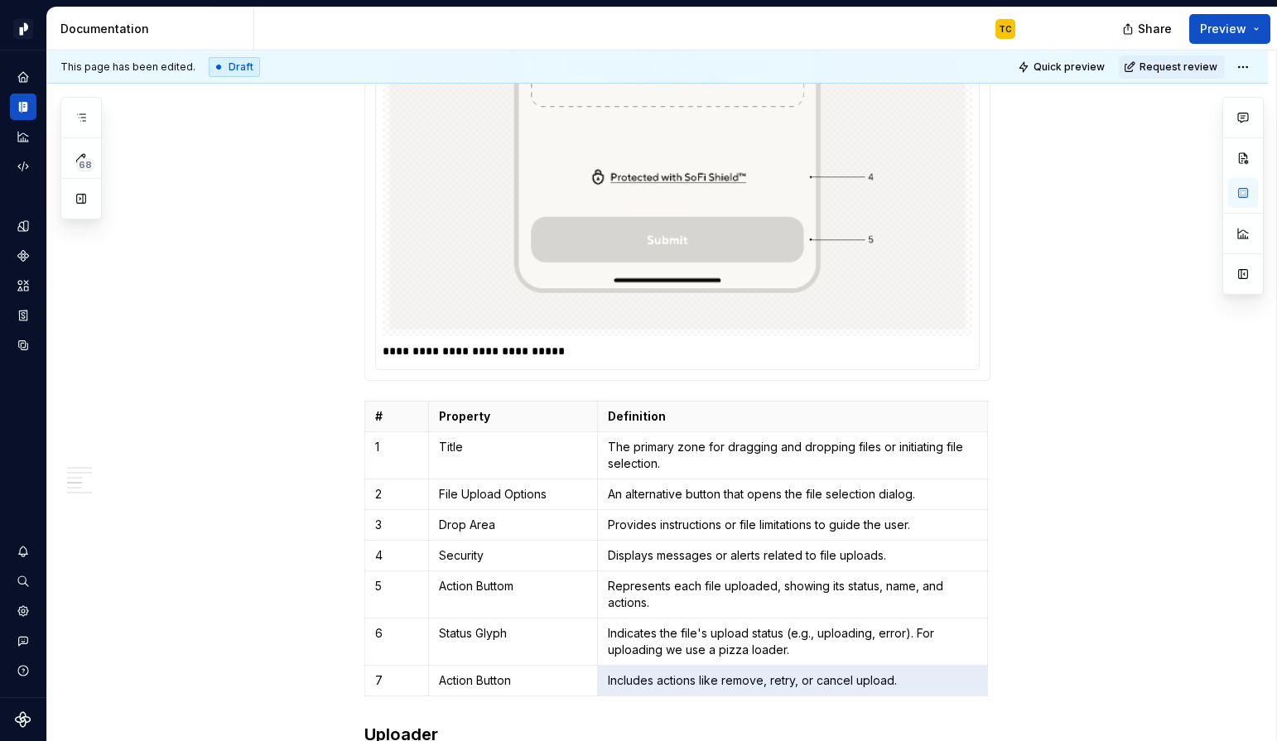
click at [522, 345] on p "**********" at bounding box center [678, 351] width 590 height 17
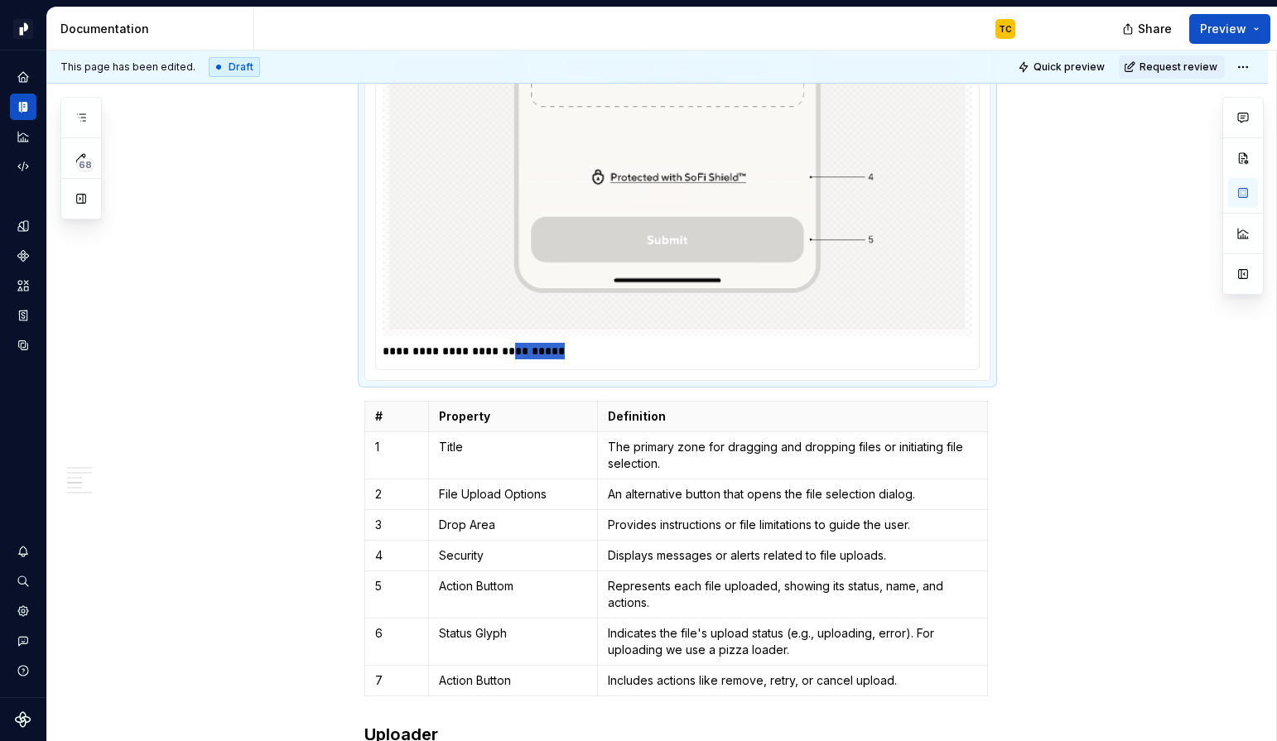
click at [522, 345] on p "**********" at bounding box center [678, 351] width 590 height 17
click at [488, 638] on p "Status Glyph" at bounding box center [513, 633] width 148 height 17
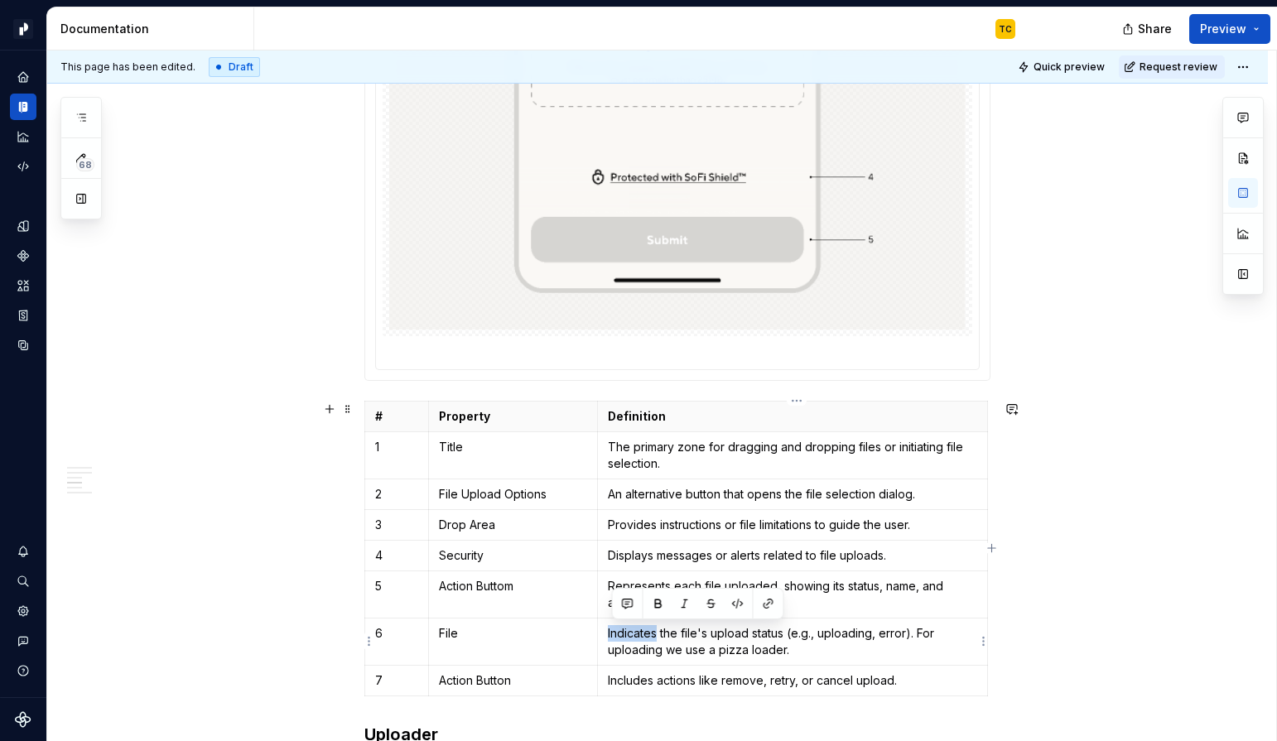
drag, startPoint x: 612, startPoint y: 629, endPoint x: 662, endPoint y: 628, distance: 50.5
click at [662, 628] on p "Indicates the file's upload status (e.g., uploading, error). For uploading we u…" at bounding box center [792, 641] width 369 height 33
click at [657, 645] on p "Indicates the file's upload status (e.g., uploading, error). For uploading we u…" at bounding box center [792, 641] width 369 height 33
click at [499, 587] on p "Action Buttom" at bounding box center [513, 586] width 148 height 17
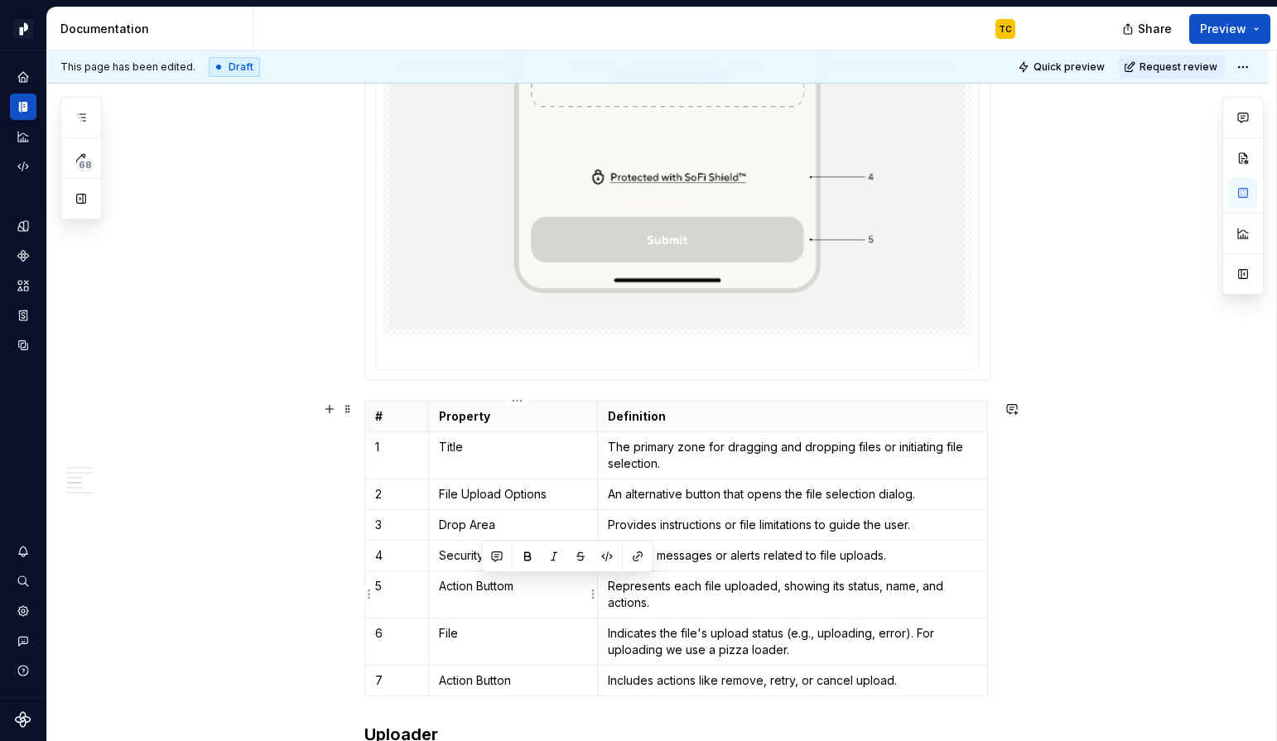
click at [499, 587] on p "Action Buttom" at bounding box center [513, 586] width 148 height 17
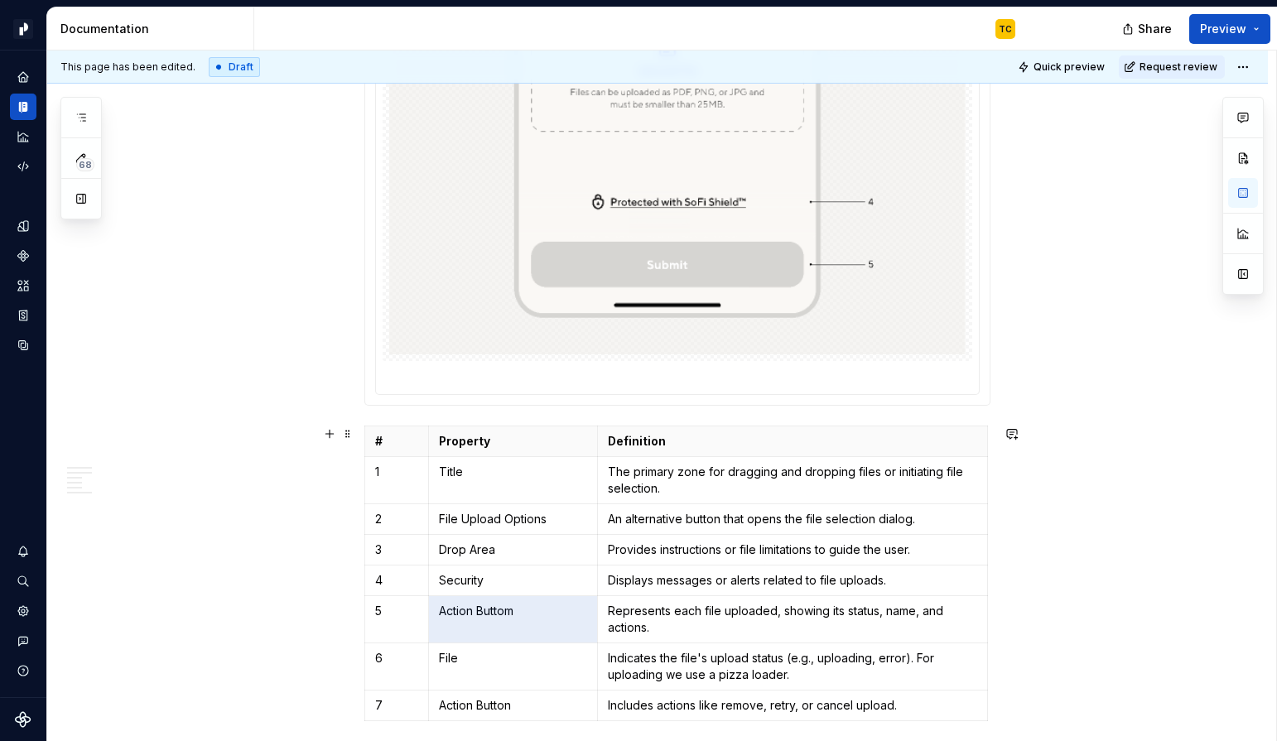
scroll to position [1962, 0]
click at [455, 656] on p "File" at bounding box center [513, 656] width 148 height 17
click at [503, 601] on p "Security" at bounding box center [513, 609] width 148 height 17
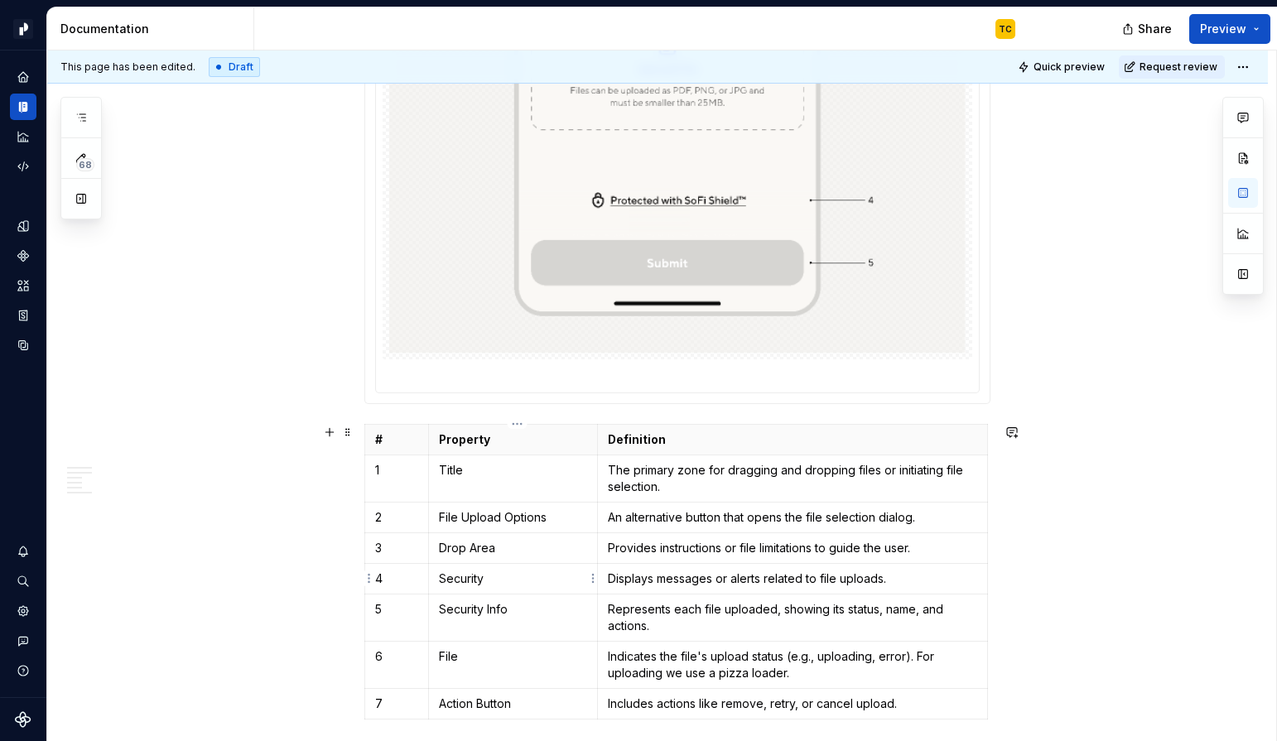
click at [465, 580] on p "Security" at bounding box center [513, 578] width 148 height 17
click at [474, 574] on p "Security" at bounding box center [513, 578] width 148 height 17
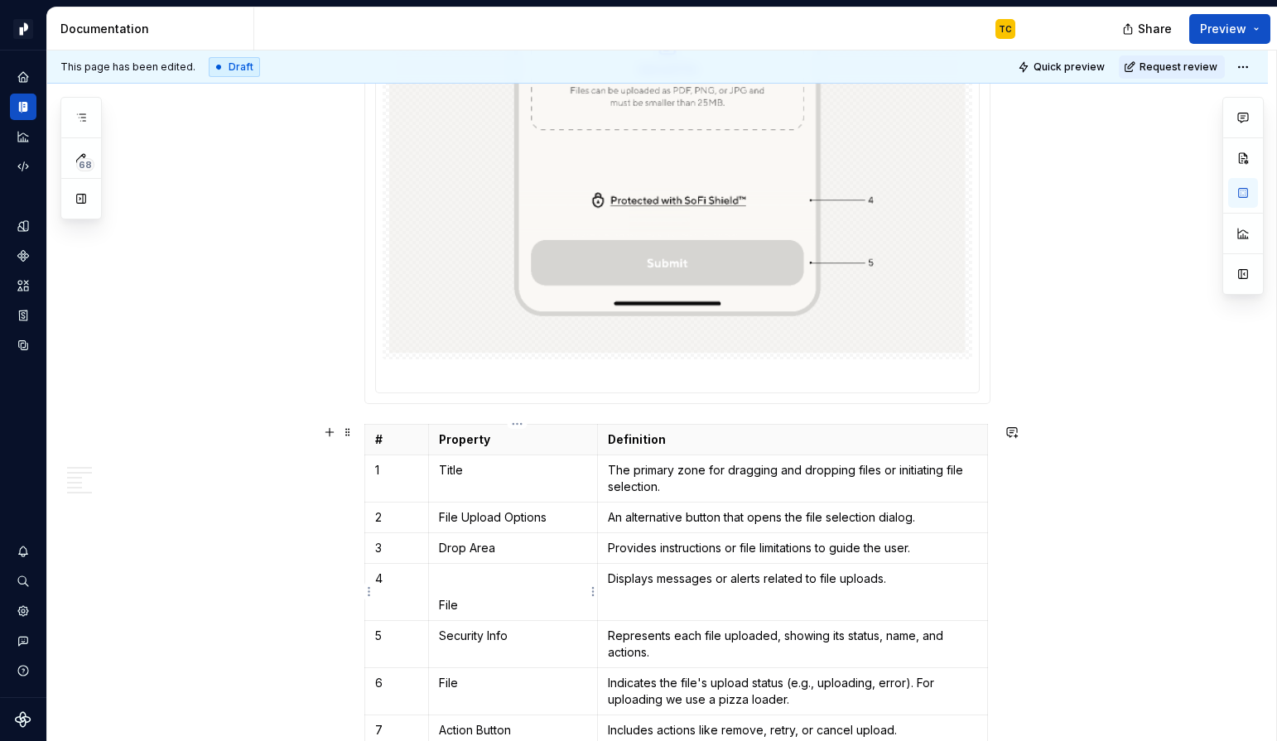
click at [439, 601] on td "File" at bounding box center [512, 591] width 169 height 57
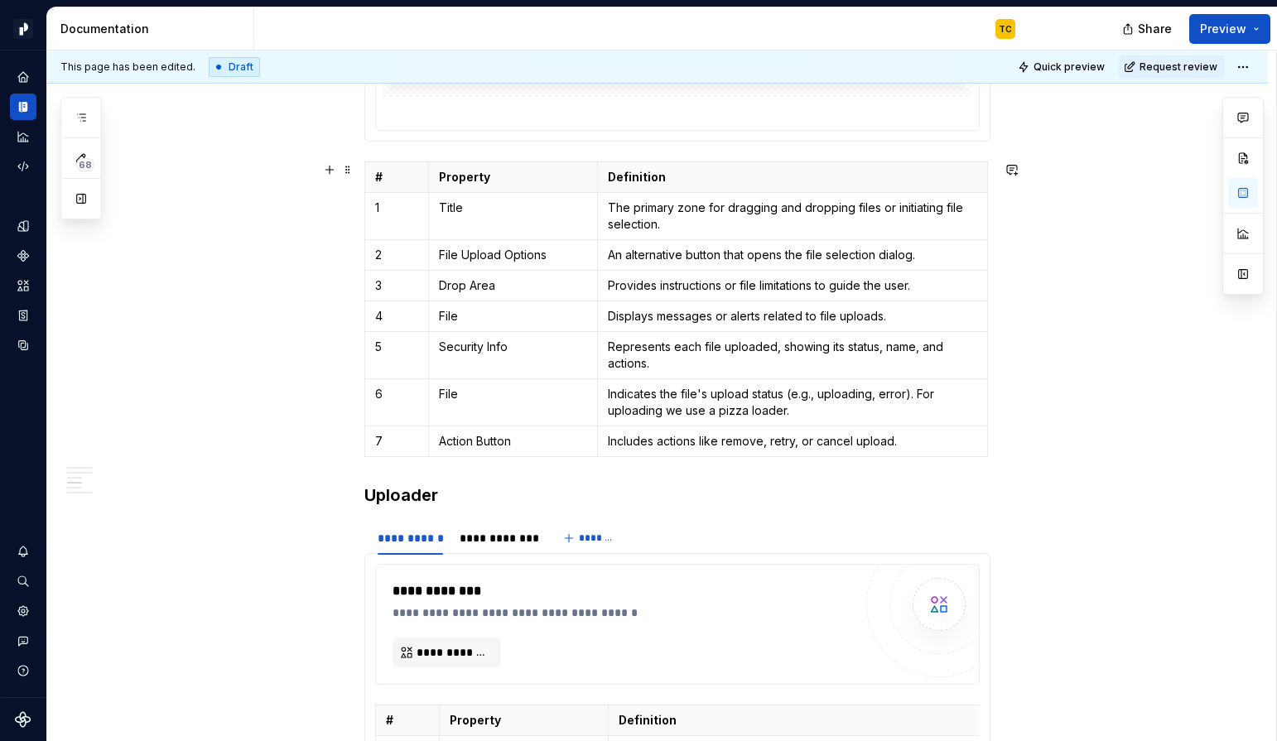
scroll to position [2283, 0]
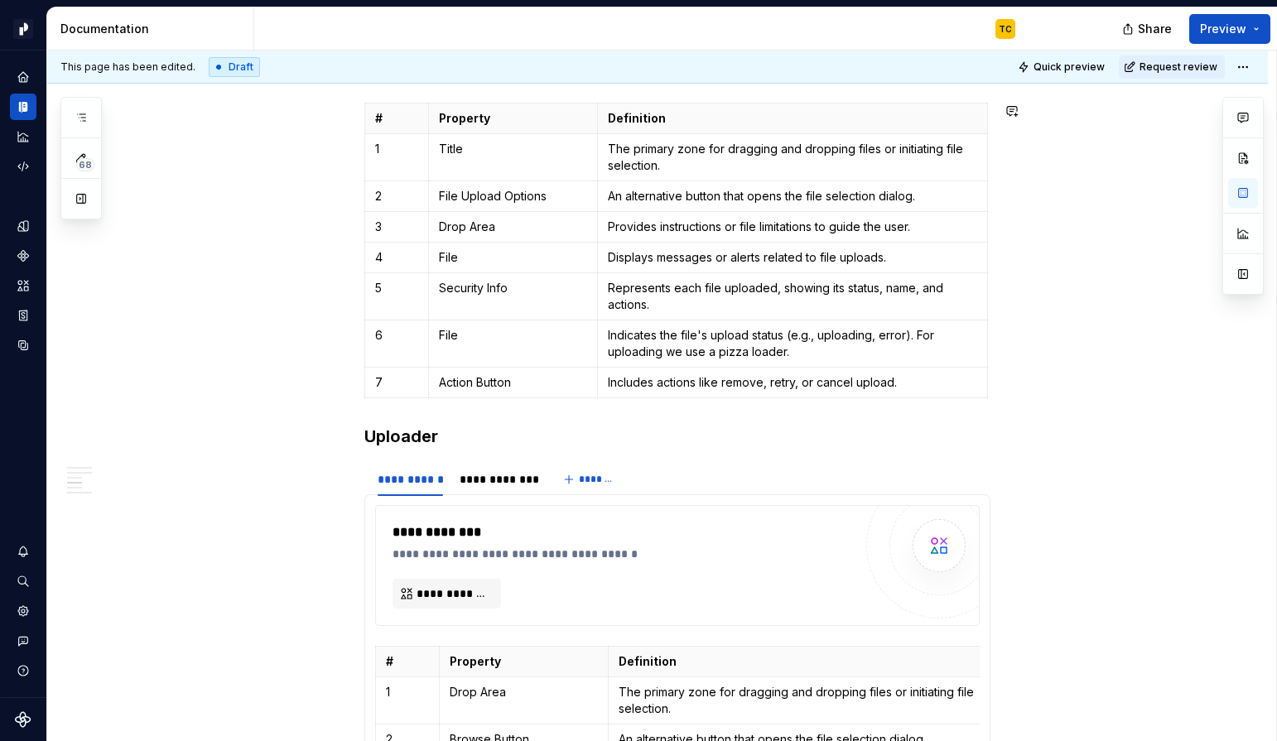
type textarea "*"
